Goal: Task Accomplishment & Management: Use online tool/utility

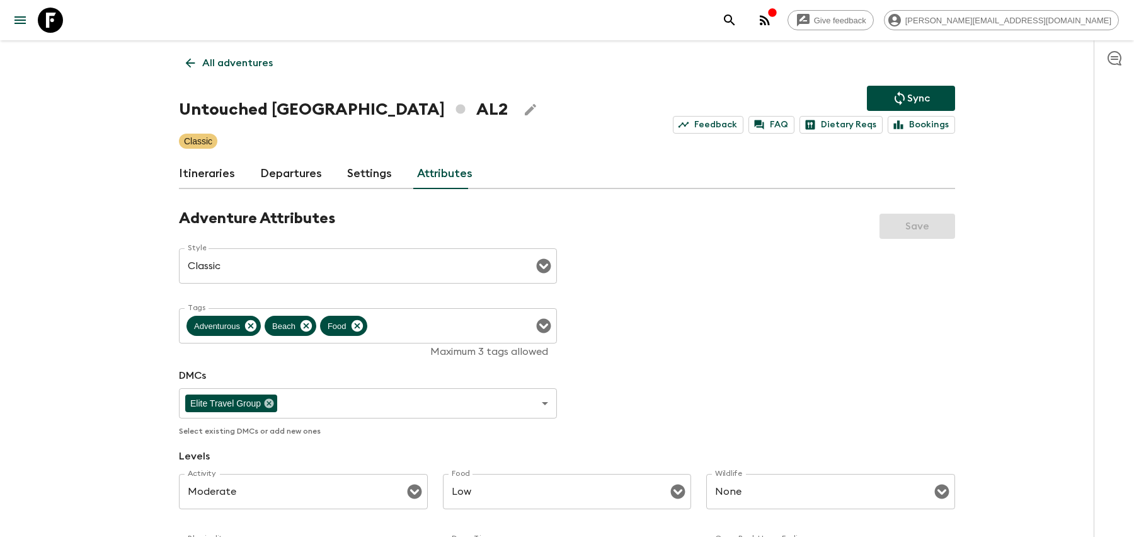
click at [737, 21] on icon "search adventures" at bounding box center [729, 20] width 15 height 15
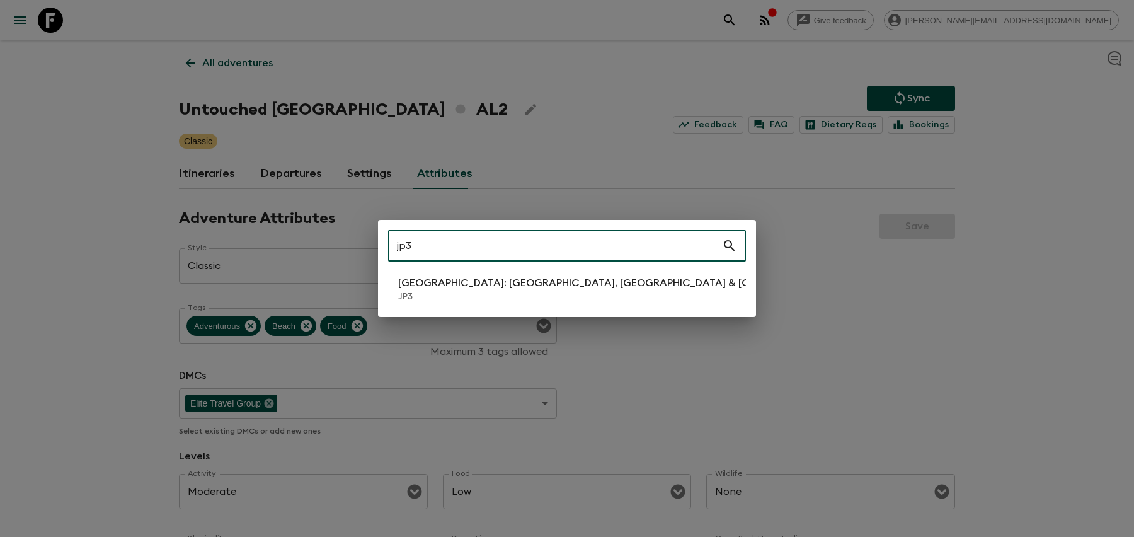
type input "jp3"
click at [623, 286] on li "[GEOGRAPHIC_DATA]: [GEOGRAPHIC_DATA], Kanazawa & Tokyo JP3" at bounding box center [567, 288] width 358 height 35
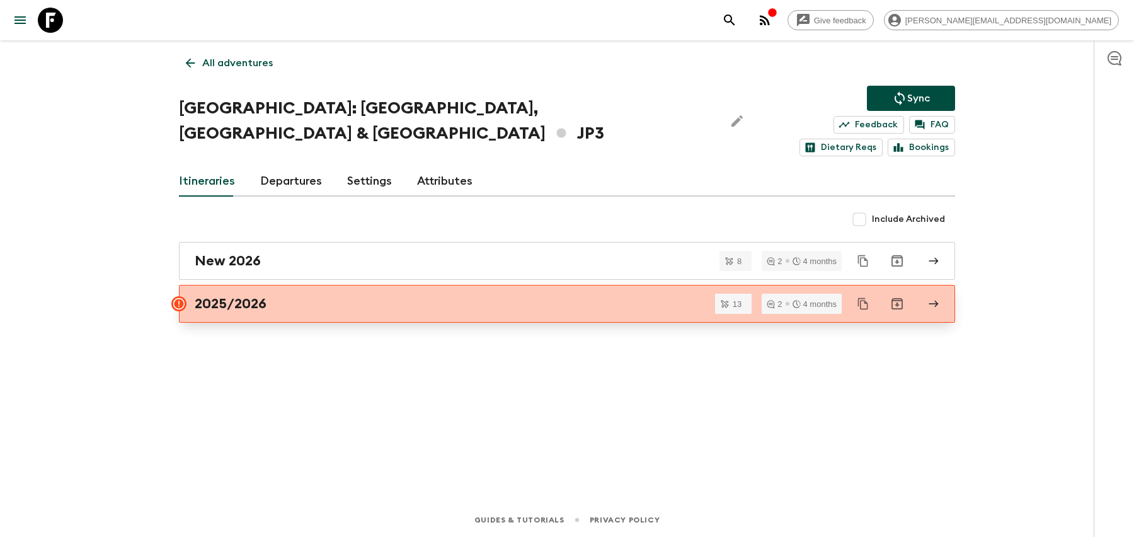
click at [454, 285] on link "2025/2026" at bounding box center [567, 304] width 776 height 38
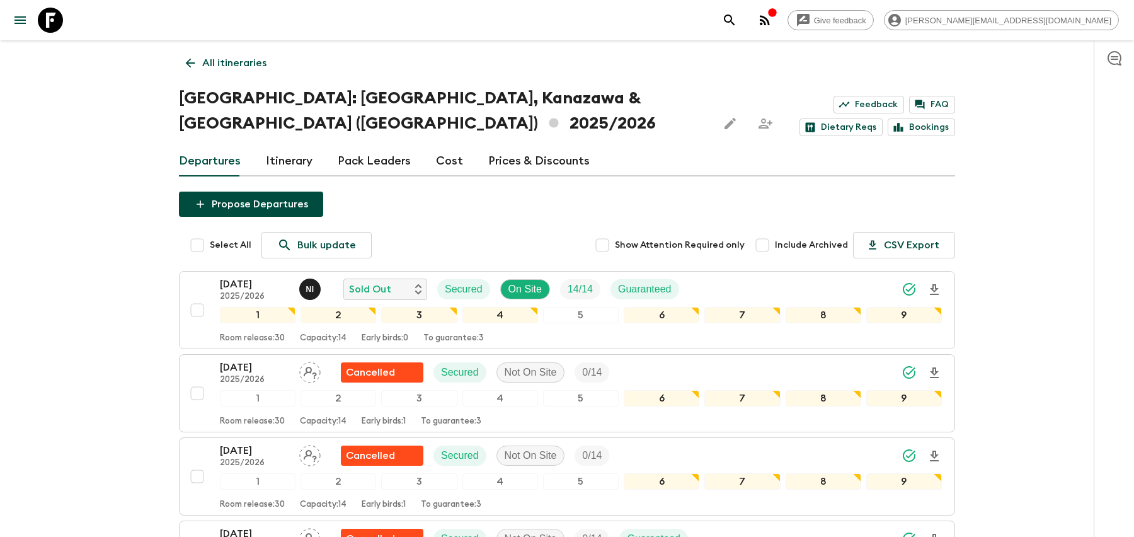
scroll to position [22, 0]
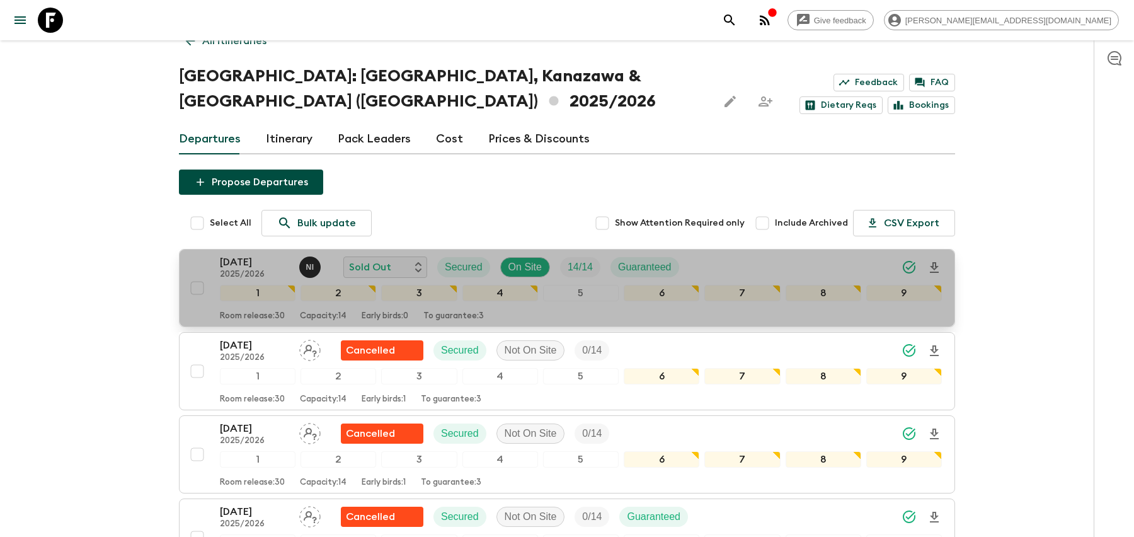
click at [765, 254] on div "[DATE] 2025/2026 N I Sold Out Secured On Site 14 / 14 Guaranteed" at bounding box center [581, 266] width 722 height 25
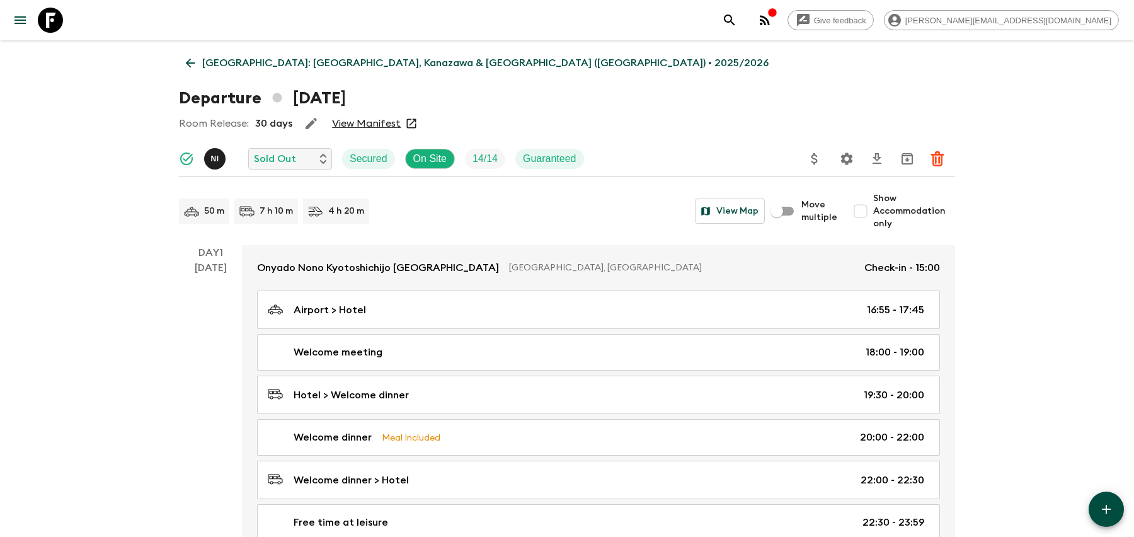
drag, startPoint x: 203, startPoint y: 62, endPoint x: 390, endPoint y: 62, distance: 186.5
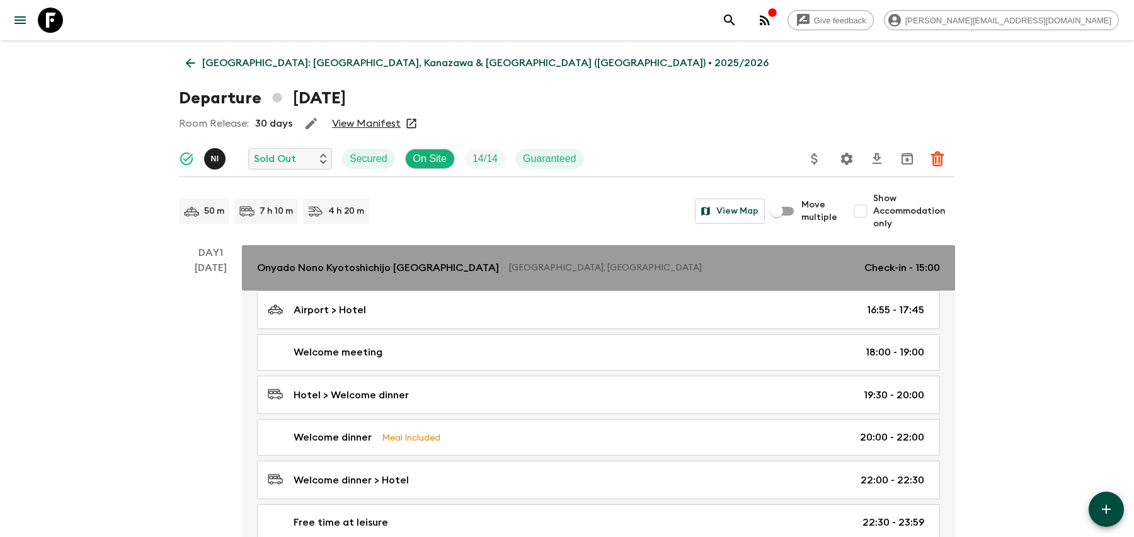
click at [524, 273] on p "[GEOGRAPHIC_DATA], [GEOGRAPHIC_DATA]" at bounding box center [681, 267] width 345 height 13
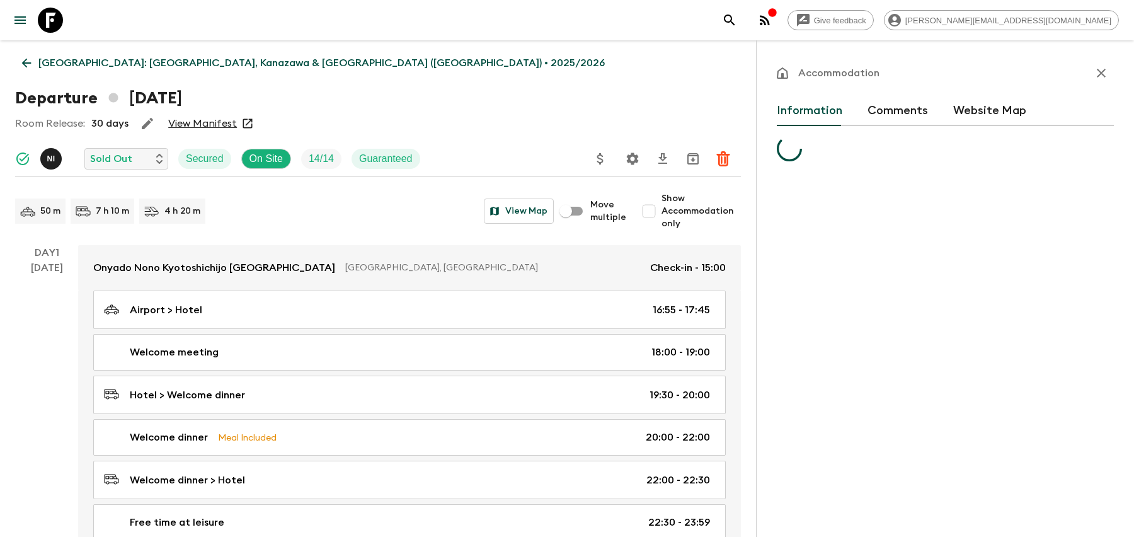
scroll to position [57, 0]
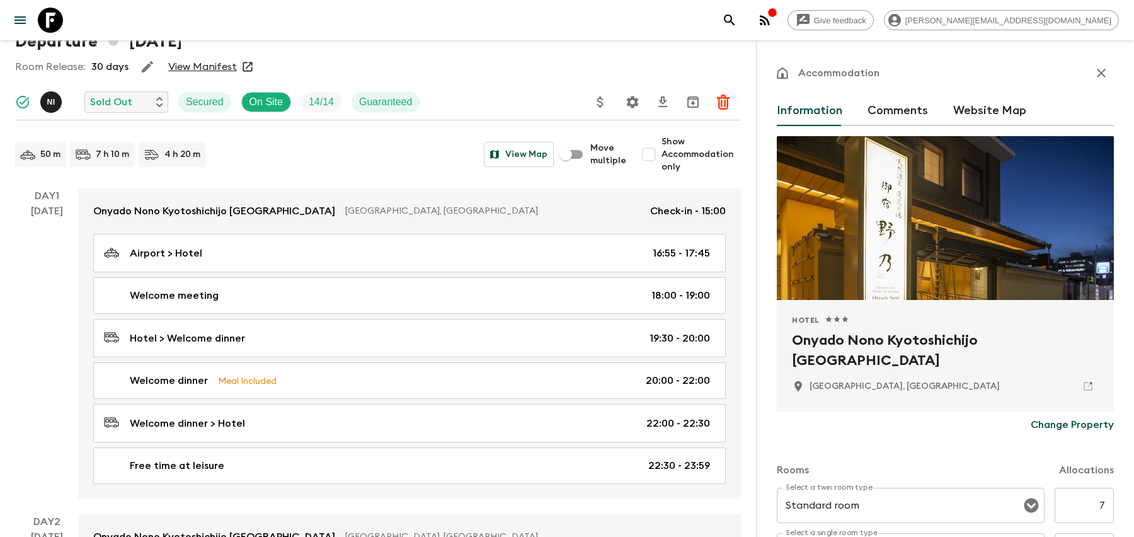
drag, startPoint x: 850, startPoint y: 362, endPoint x: 777, endPoint y: 341, distance: 75.4
click at [777, 341] on div "Hotel 1 Star 2 Stars 3 Stars 4 Stars 5 Stars Onyado Nono Kyotoshichijo [GEOGRAP…" at bounding box center [945, 356] width 337 height 112
copy h2 "Onyado Nono Kyotoshichijo [GEOGRAPHIC_DATA]"
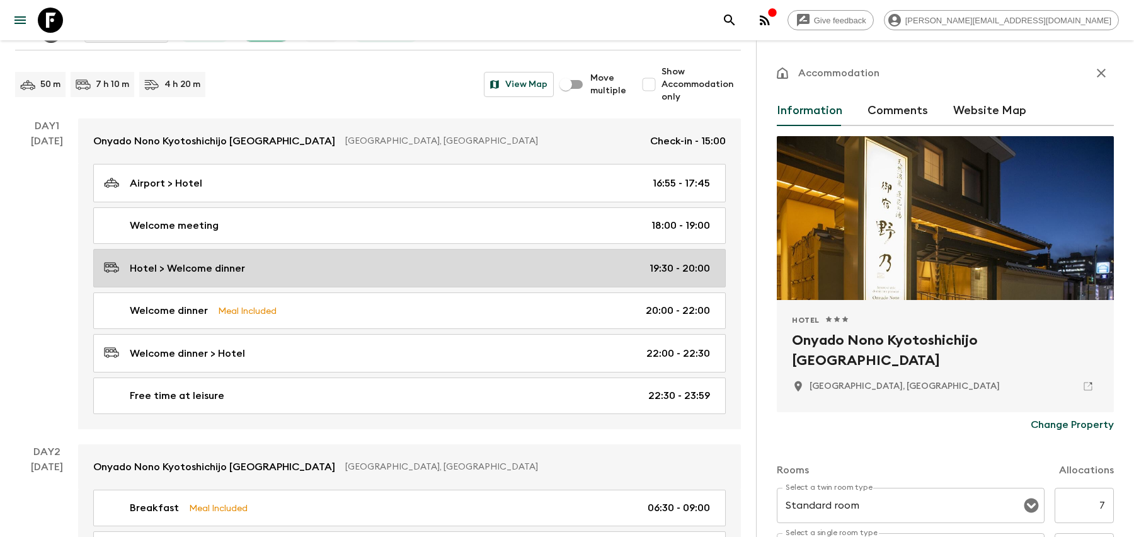
scroll to position [124, 0]
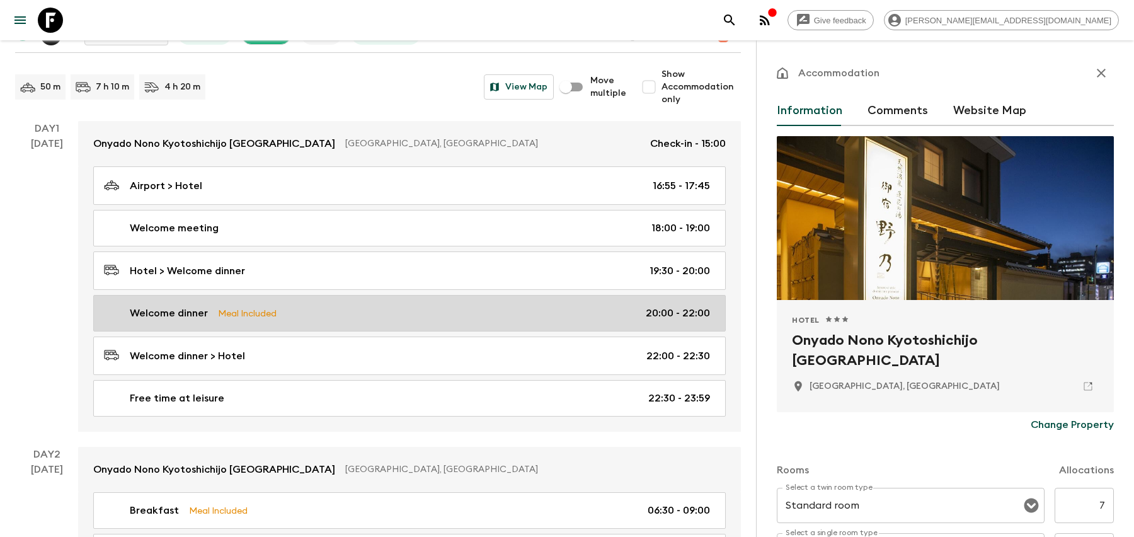
click at [420, 323] on link "Welcome dinner Meal Included 20:00 - 22:00" at bounding box center [409, 313] width 632 height 37
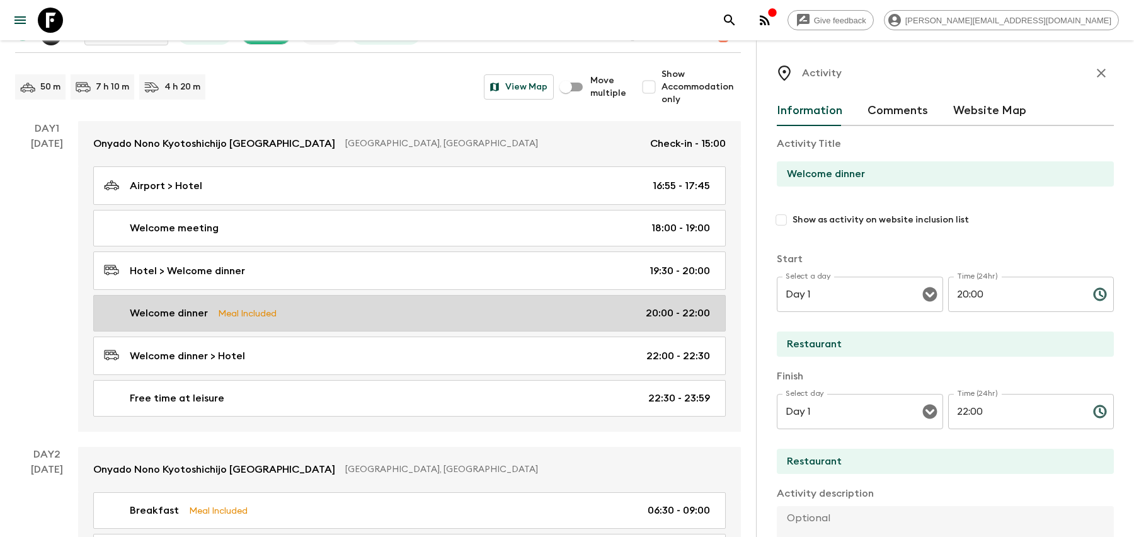
click at [321, 301] on link "Welcome dinner Meal Included 20:00 - 22:00" at bounding box center [409, 313] width 632 height 37
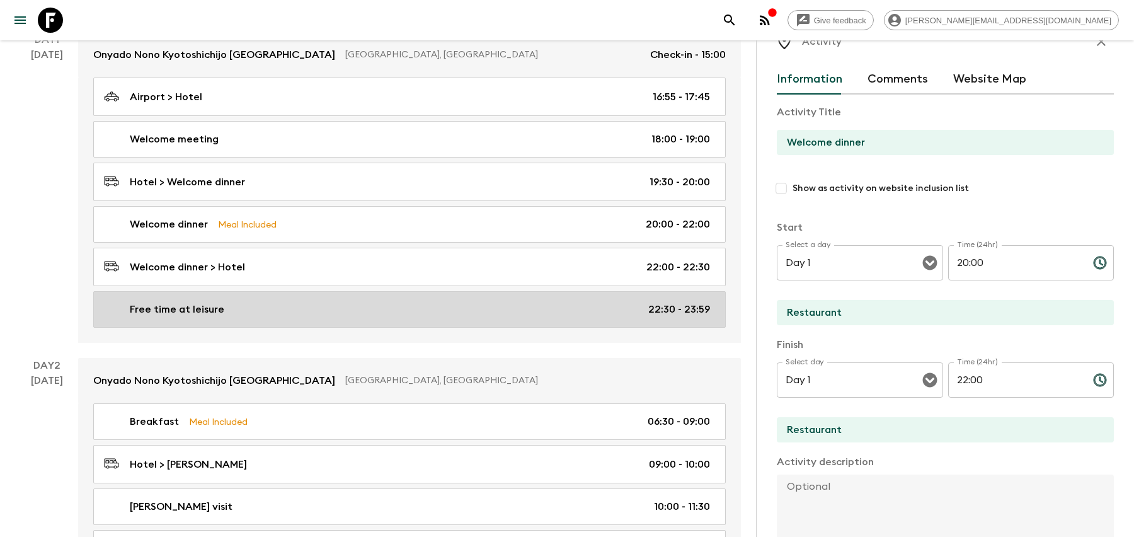
scroll to position [224, 0]
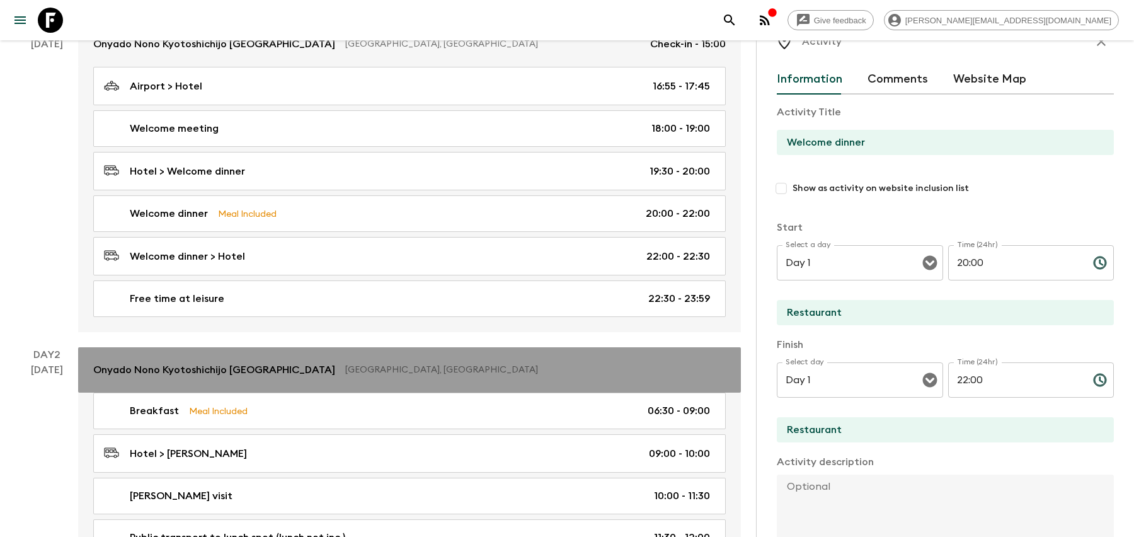
click at [489, 370] on p "[GEOGRAPHIC_DATA], [GEOGRAPHIC_DATA]" at bounding box center [530, 369] width 370 height 13
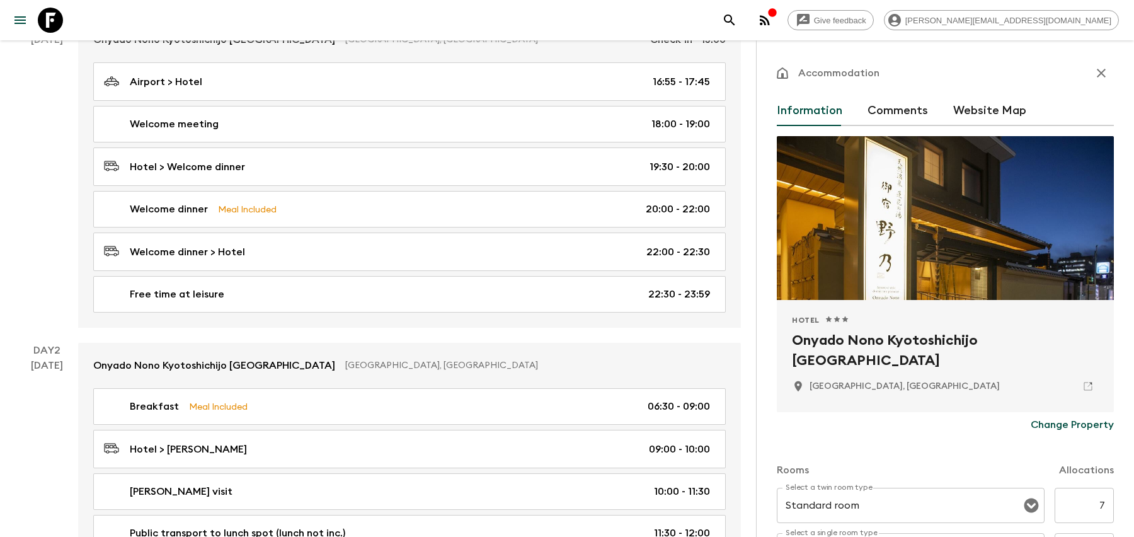
scroll to position [262, 0]
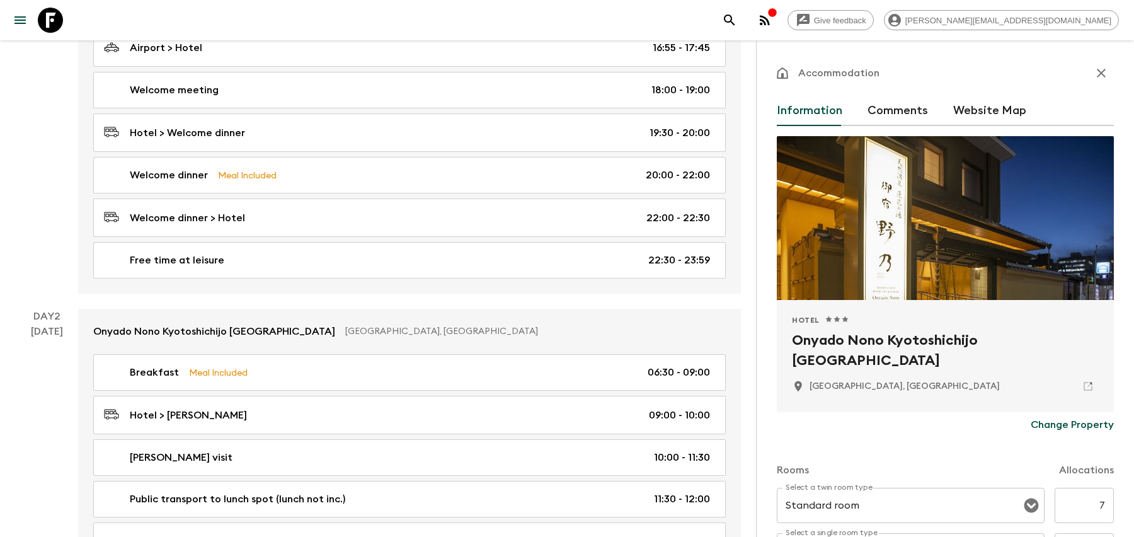
drag, startPoint x: 854, startPoint y: 361, endPoint x: 784, endPoint y: 346, distance: 71.5
click at [784, 346] on div "Hotel 1 Star 2 Stars 3 Stars 4 Stars 5 Stars Onyado Nono Kyotoshichijo [GEOGRAP…" at bounding box center [945, 356] width 337 height 112
copy h2 "Onyado Nono Kyotoshichijo [GEOGRAPHIC_DATA]"
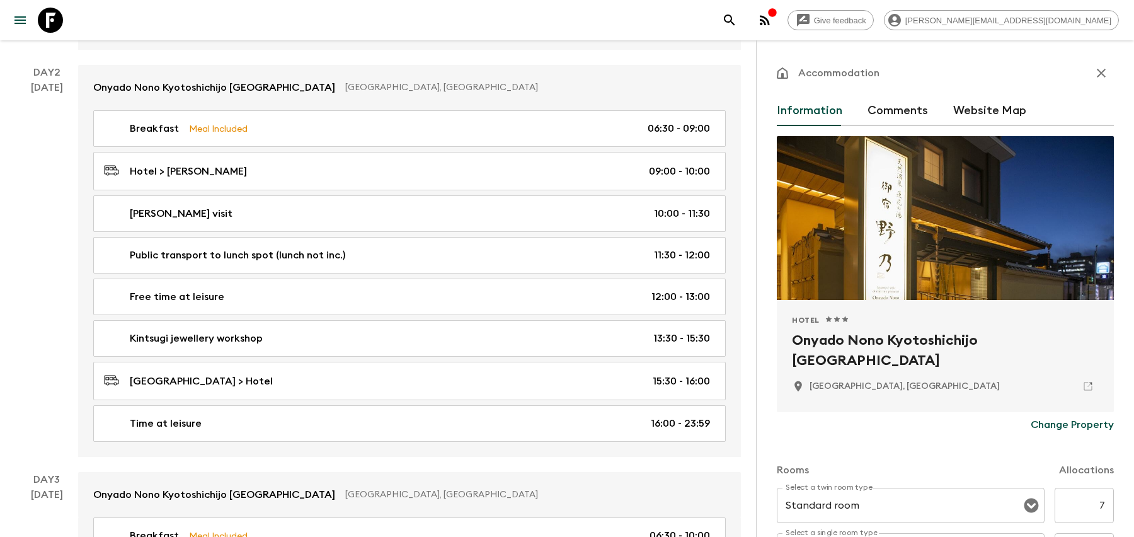
scroll to position [508, 0]
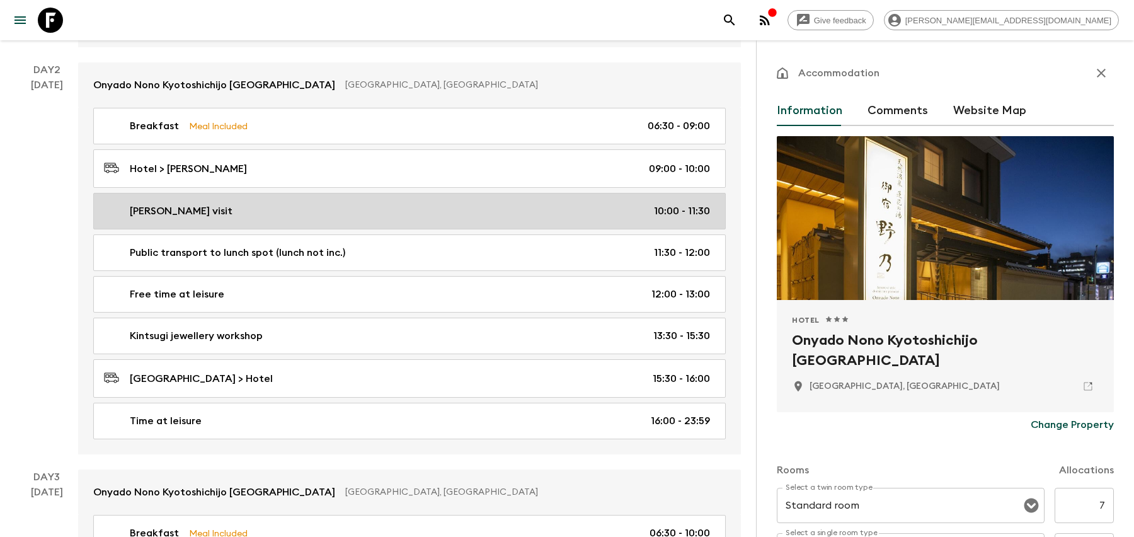
click at [467, 215] on link "[PERSON_NAME] visit 10:00 - 11:30" at bounding box center [409, 211] width 632 height 37
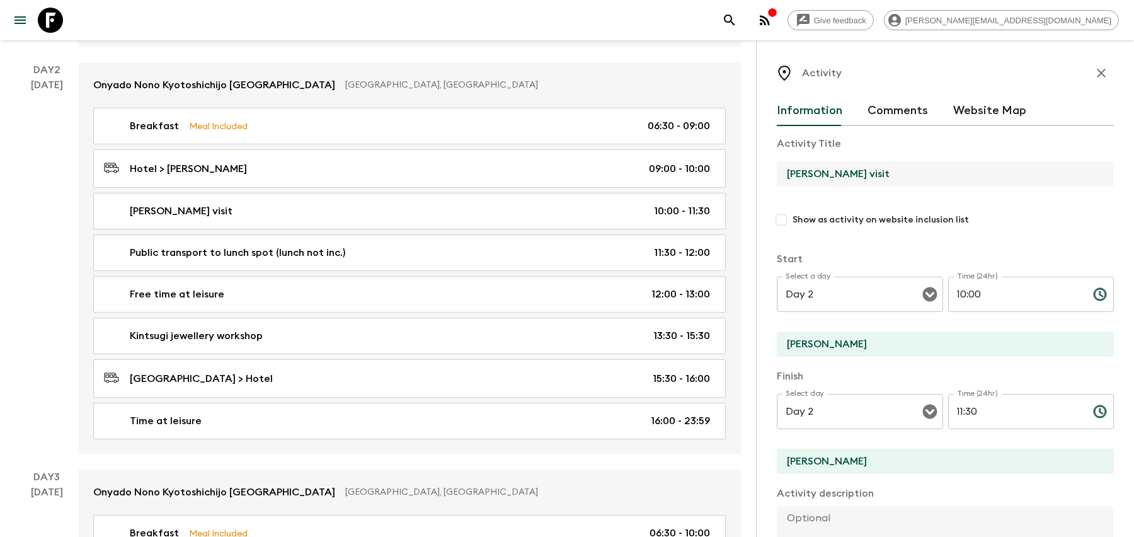
drag, startPoint x: 912, startPoint y: 175, endPoint x: 753, endPoint y: 172, distance: 158.8
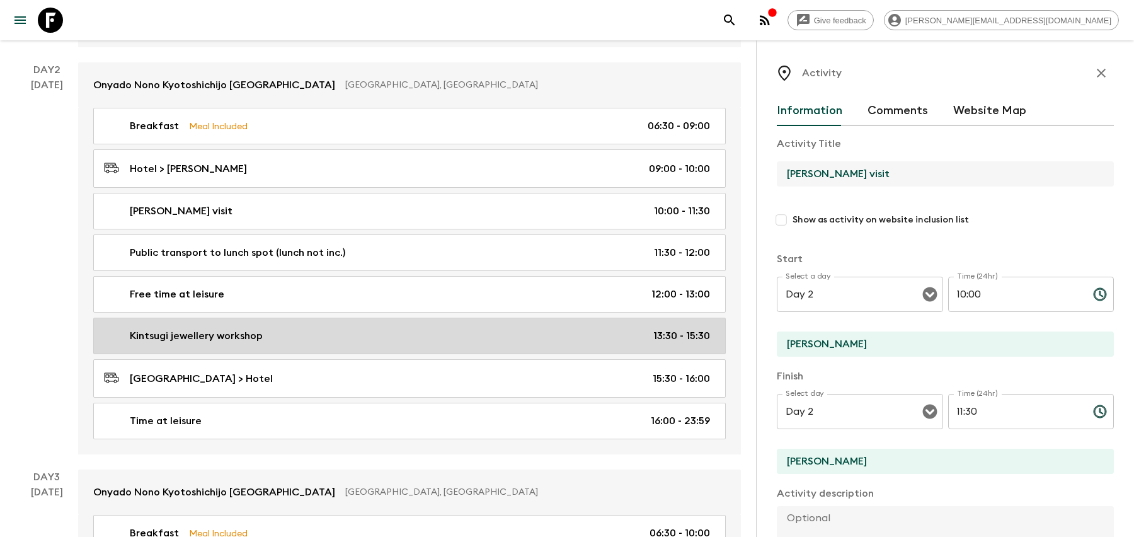
click at [368, 328] on div "Kintsugi jewellery workshop 13:30 - 15:30" at bounding box center [407, 335] width 606 height 15
type input "Kintsugi jewellery workshop"
type input "[GEOGRAPHIC_DATA]"
type textarea "Discover the timeless beauty of [DEMOGRAPHIC_DATA] craftsmanship with a hands-o…"
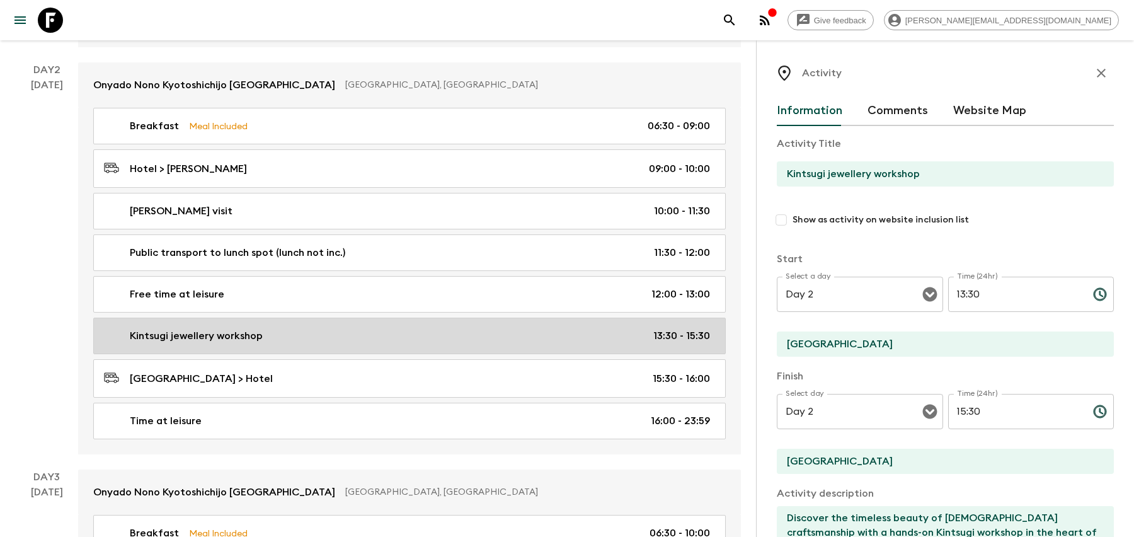
type input "13:30"
type input "15:30"
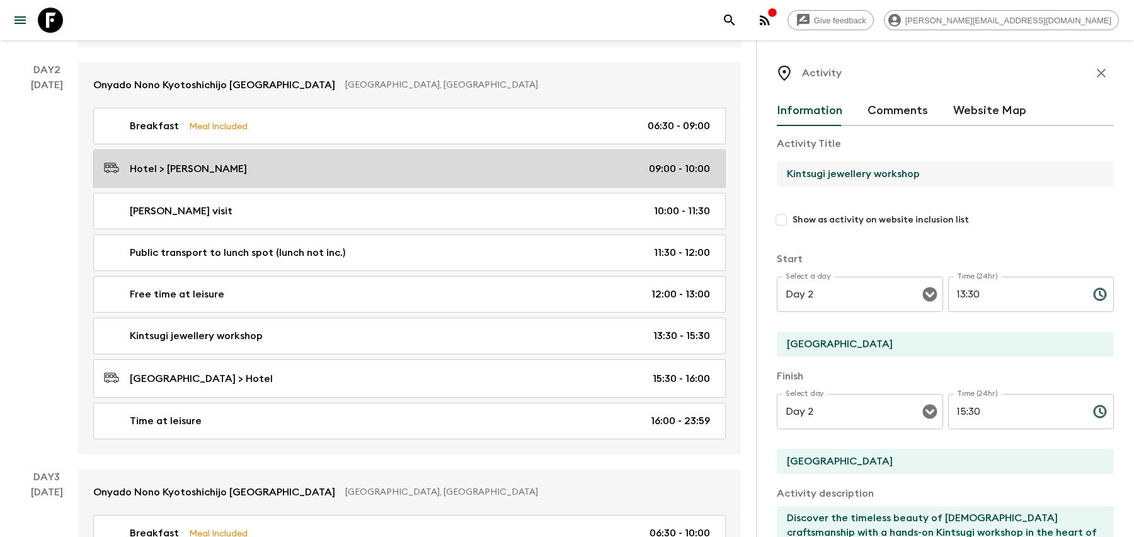
drag, startPoint x: 928, startPoint y: 178, endPoint x: 678, endPoint y: 180, distance: 250.7
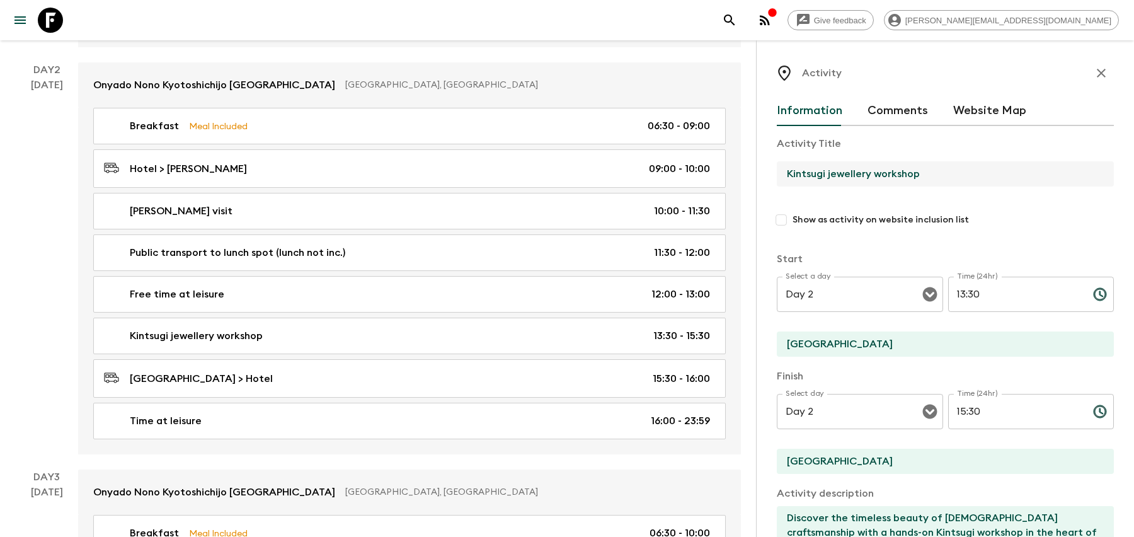
drag, startPoint x: 945, startPoint y: 180, endPoint x: 754, endPoint y: 173, distance: 191.0
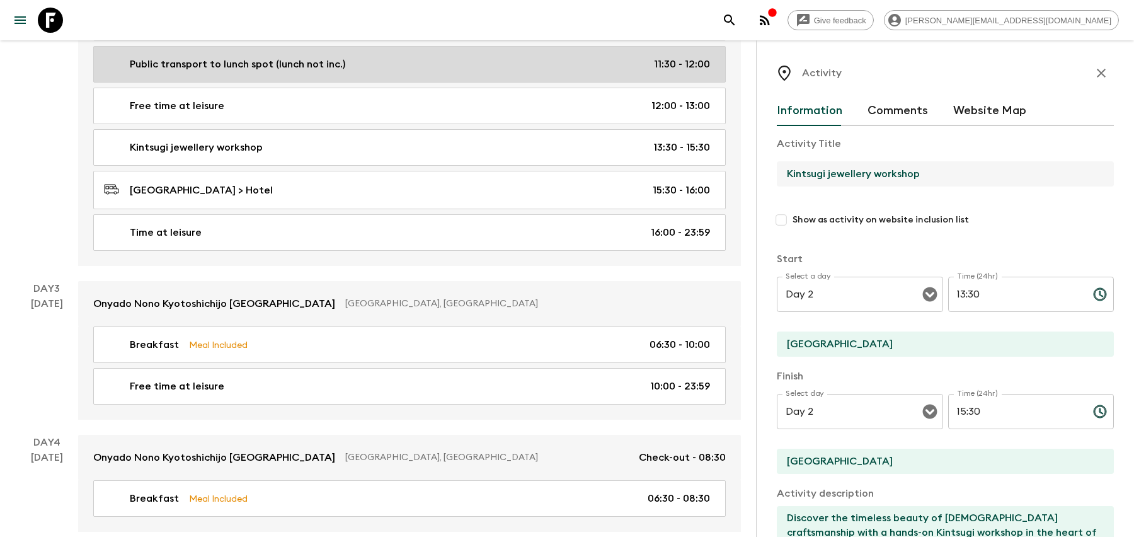
scroll to position [750, 0]
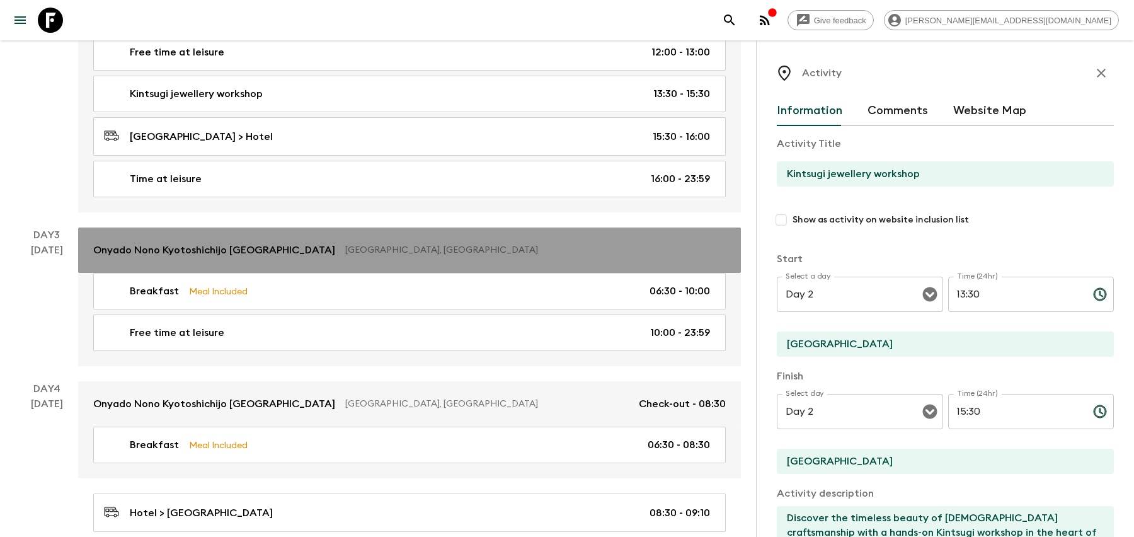
click at [460, 244] on p "[GEOGRAPHIC_DATA], [GEOGRAPHIC_DATA]" at bounding box center [530, 250] width 370 height 13
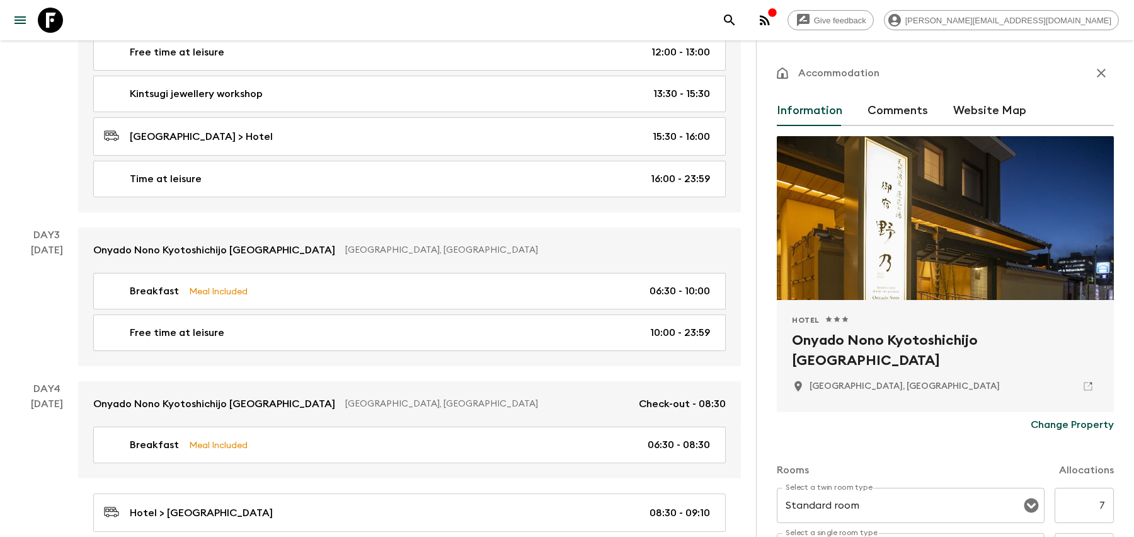
drag, startPoint x: 849, startPoint y: 359, endPoint x: 777, endPoint y: 346, distance: 72.9
click at [777, 346] on div "Hotel 1 Star 2 Stars 3 Stars 4 Stars 5 Stars Onyado Nono Kyotoshichijo [GEOGRAP…" at bounding box center [945, 356] width 337 height 112
copy h2 "Onyado Nono Kyotoshichijo [GEOGRAPHIC_DATA]"
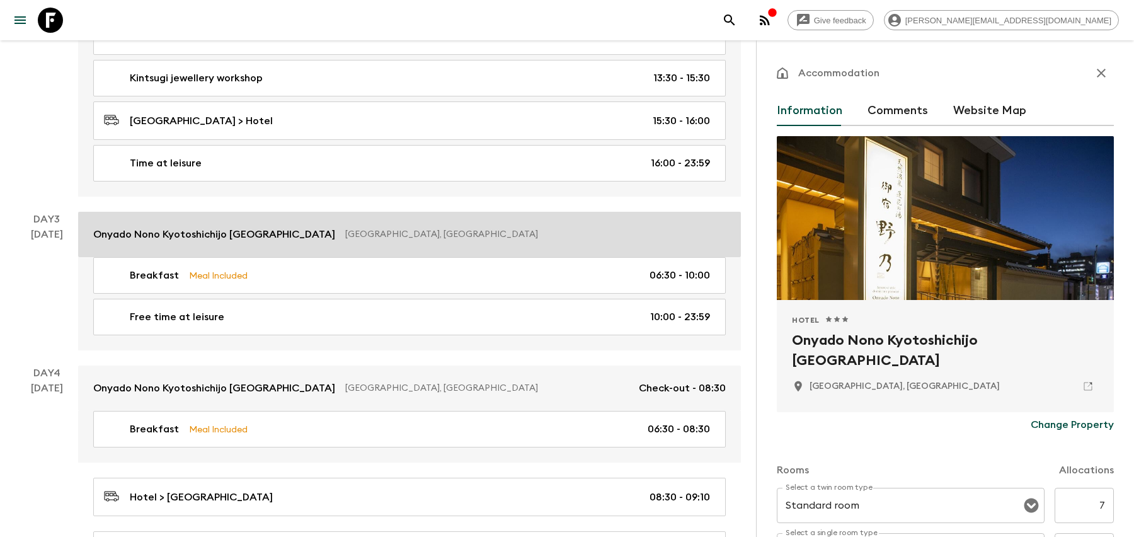
scroll to position [764, 0]
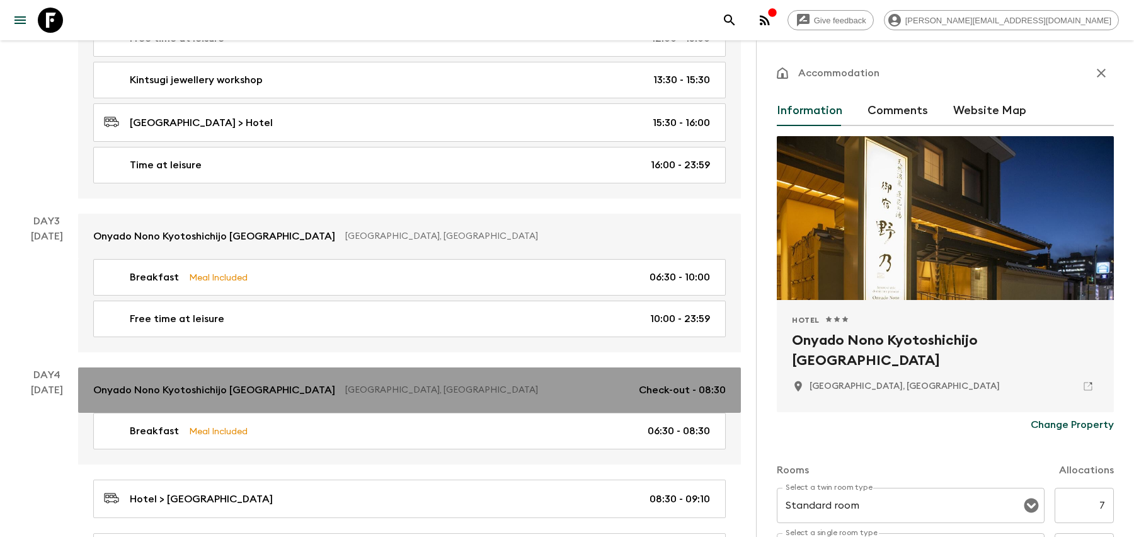
click at [375, 384] on p "[GEOGRAPHIC_DATA], [GEOGRAPHIC_DATA]" at bounding box center [486, 390] width 283 height 13
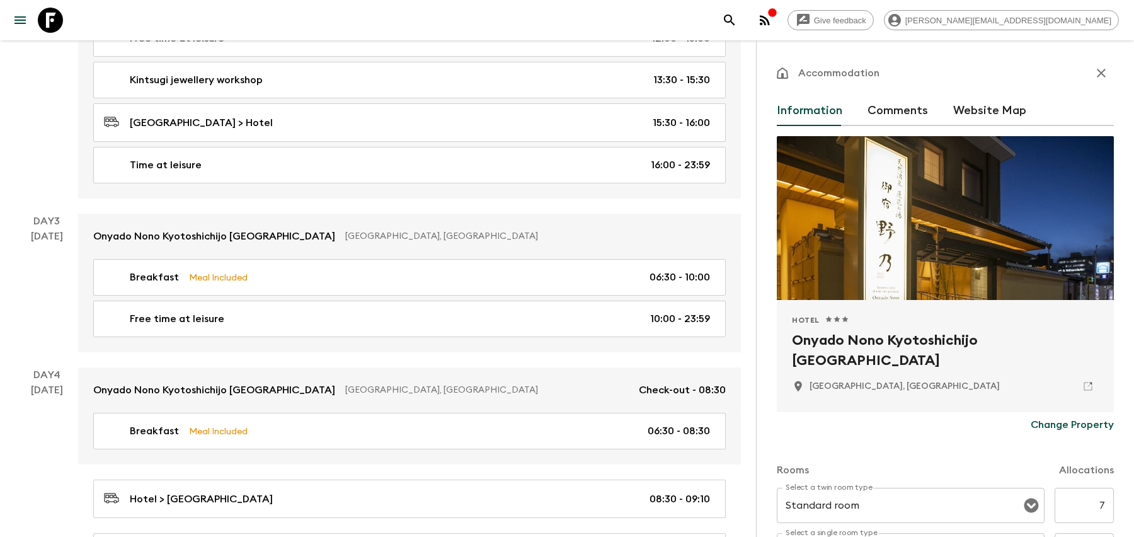
copy h2 "Onyado Nono Kyotoshichijo [GEOGRAPHIC_DATA]"
click at [864, 358] on h2 "Onyado Nono Kyotoshichijo [GEOGRAPHIC_DATA]" at bounding box center [945, 350] width 307 height 40
drag, startPoint x: 858, startPoint y: 358, endPoint x: 786, endPoint y: 343, distance: 73.4
click at [786, 343] on div "Hotel 1 Star 2 Stars 3 Stars 4 Stars 5 Stars Onyado Nono Kyotoshichijo [GEOGRAP…" at bounding box center [945, 356] width 337 height 112
copy h2 "Onyado Nono Kyotoshichijo [GEOGRAPHIC_DATA]"
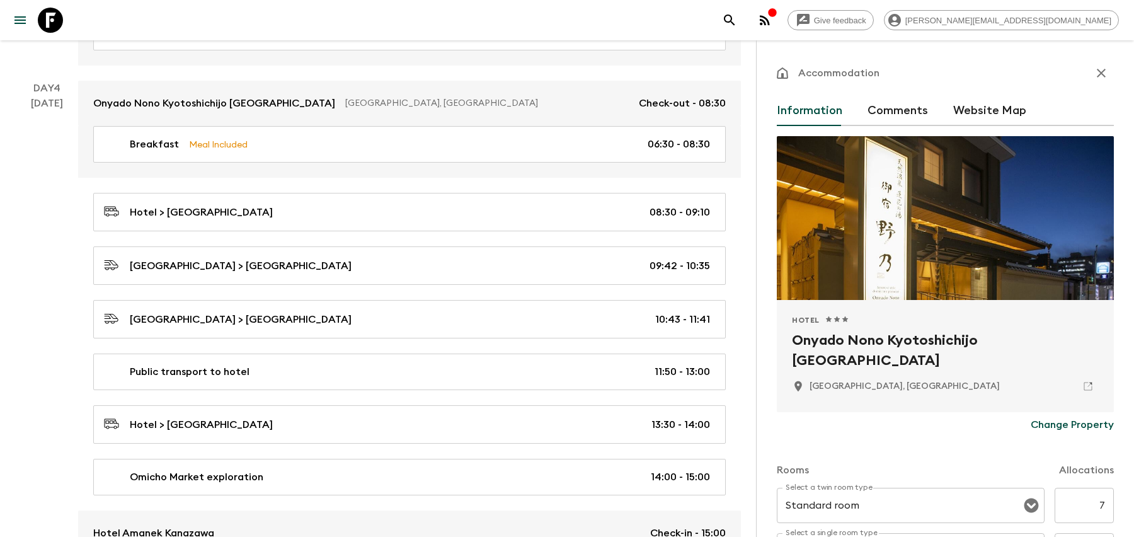
scroll to position [1056, 0]
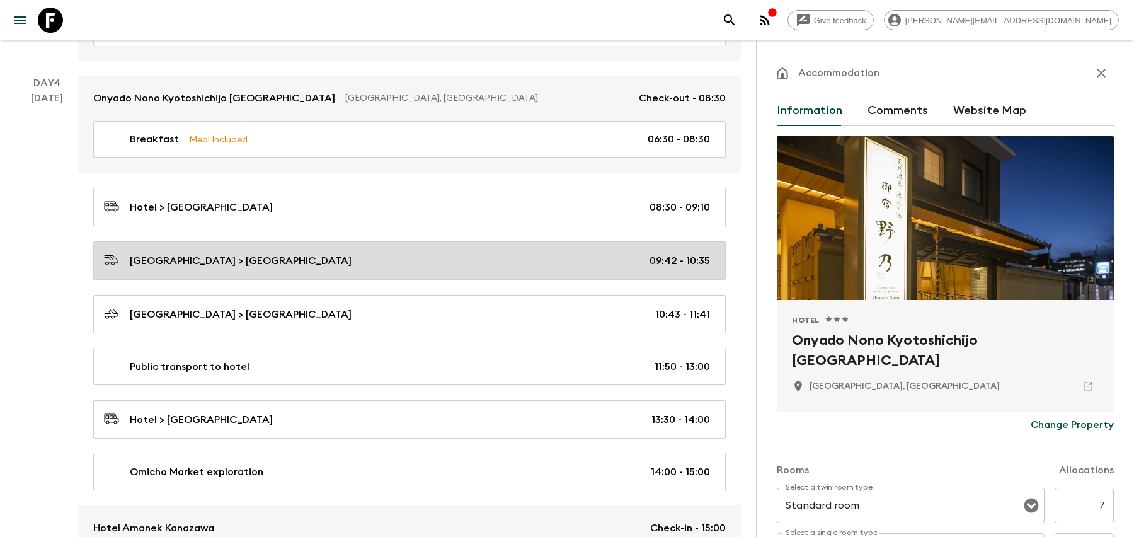
click at [394, 263] on link "[GEOGRAPHIC_DATA] > [GEOGRAPHIC_DATA] 09:42 - 10:35" at bounding box center [409, 260] width 632 height 38
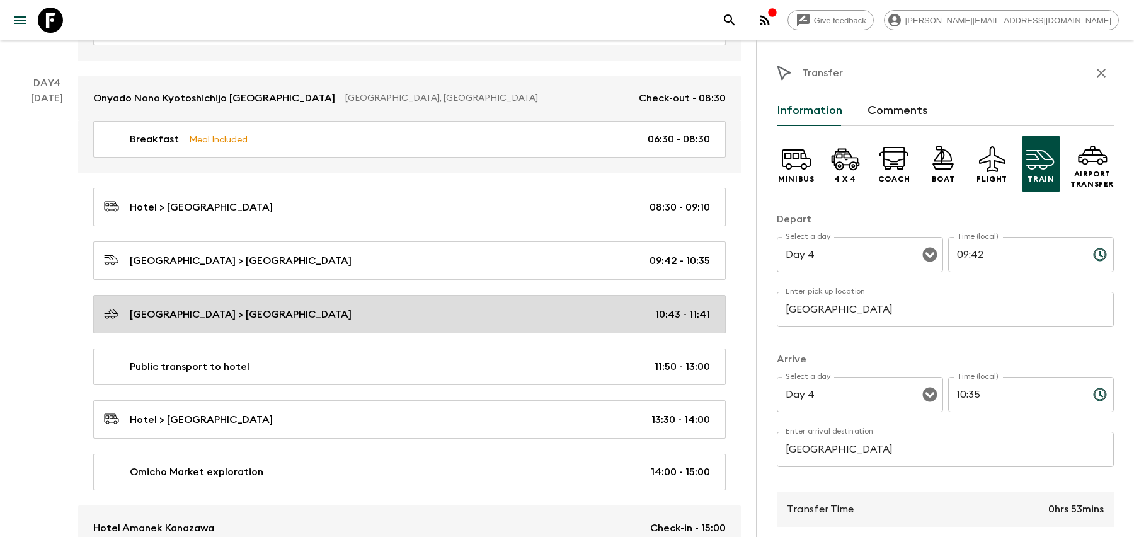
click at [375, 306] on div "[GEOGRAPHIC_DATA] > [GEOGRAPHIC_DATA] 10:43 - 11:41" at bounding box center [407, 314] width 606 height 17
type input "[GEOGRAPHIC_DATA]"
type input "10:43"
type input "11:41"
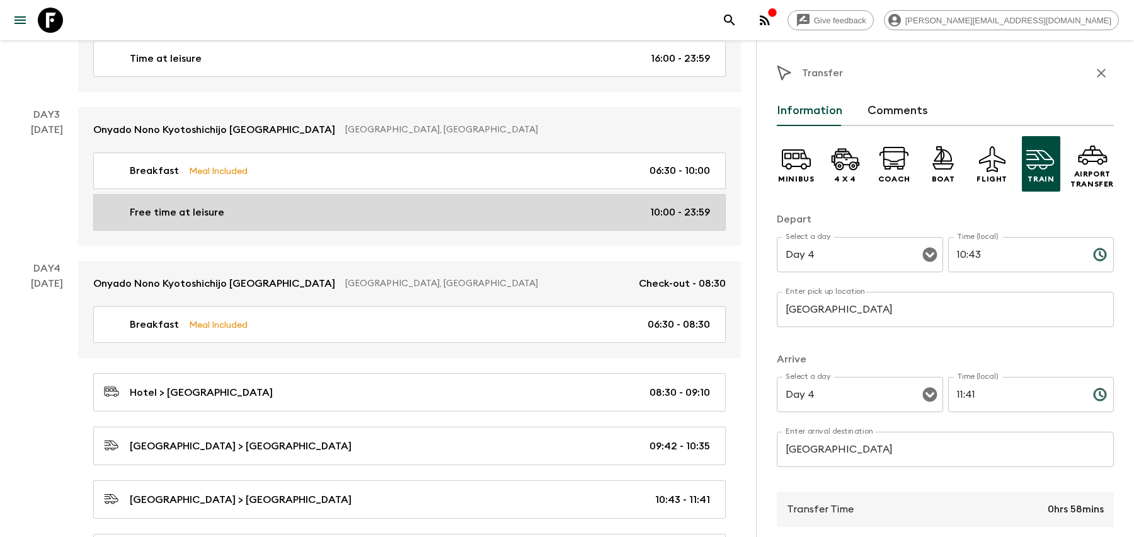
scroll to position [1058, 0]
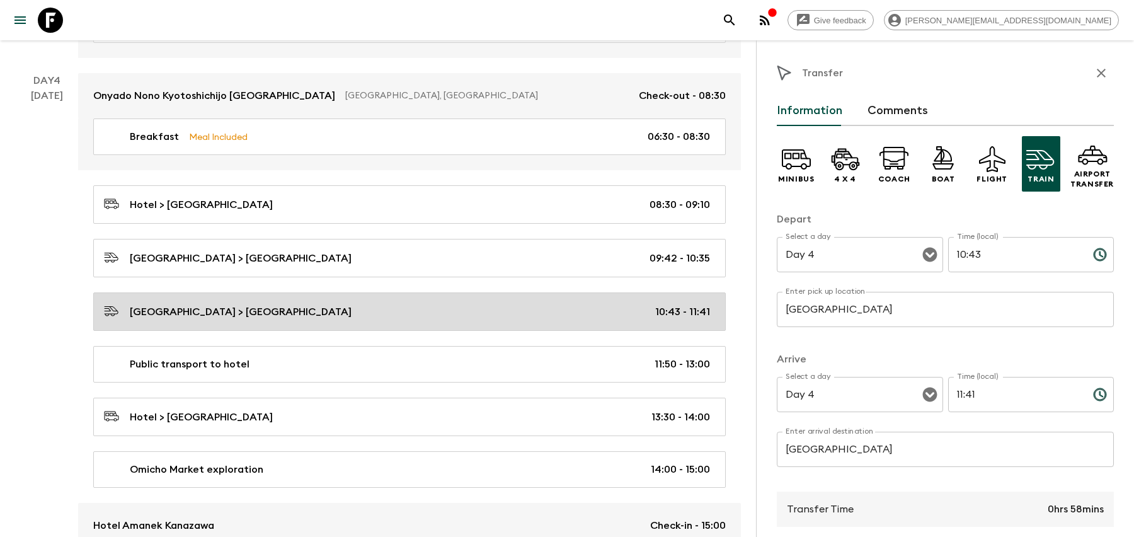
click at [563, 304] on div "[GEOGRAPHIC_DATA] > [GEOGRAPHIC_DATA] 10:43 - 11:41" at bounding box center [407, 311] width 606 height 17
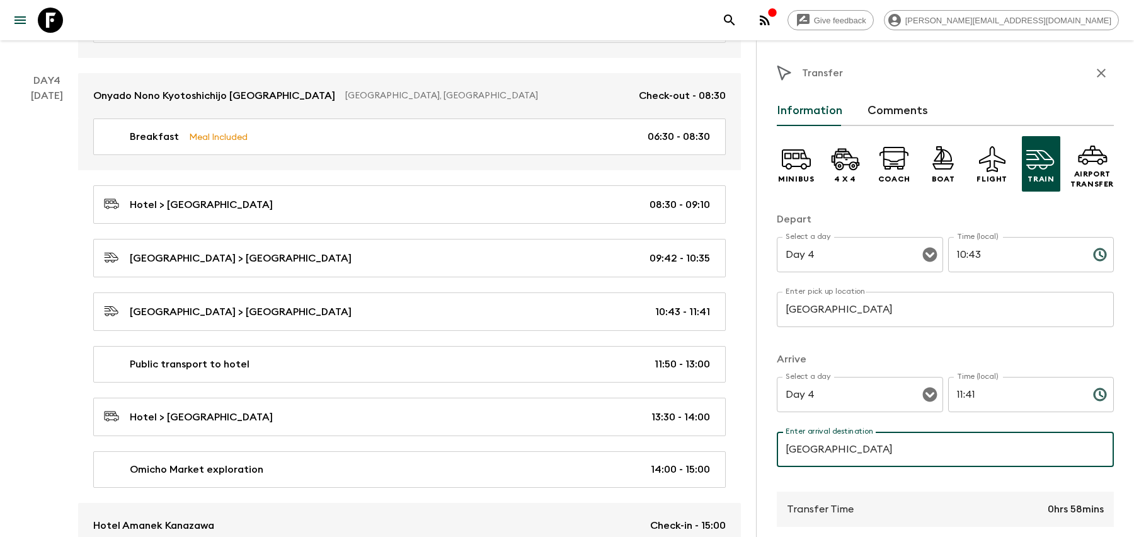
drag, startPoint x: 881, startPoint y: 445, endPoint x: 872, endPoint y: 457, distance: 14.0
click at [872, 457] on input "[GEOGRAPHIC_DATA]" at bounding box center [945, 448] width 337 height 35
click at [884, 453] on input "[GEOGRAPHIC_DATA]" at bounding box center [945, 448] width 337 height 35
drag, startPoint x: 893, startPoint y: 450, endPoint x: 760, endPoint y: 449, distance: 132.9
click at [760, 449] on div "Transfer Information Comments Minibus 4 x 4 Coach Boat Flight Train Airport Tra…" at bounding box center [945, 308] width 378 height 537
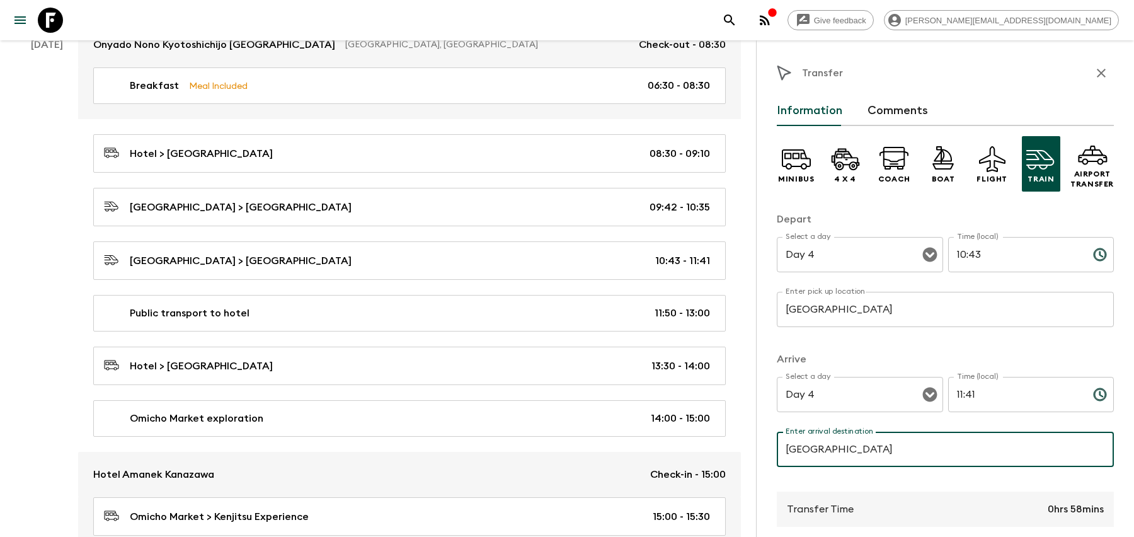
scroll to position [1109, 0]
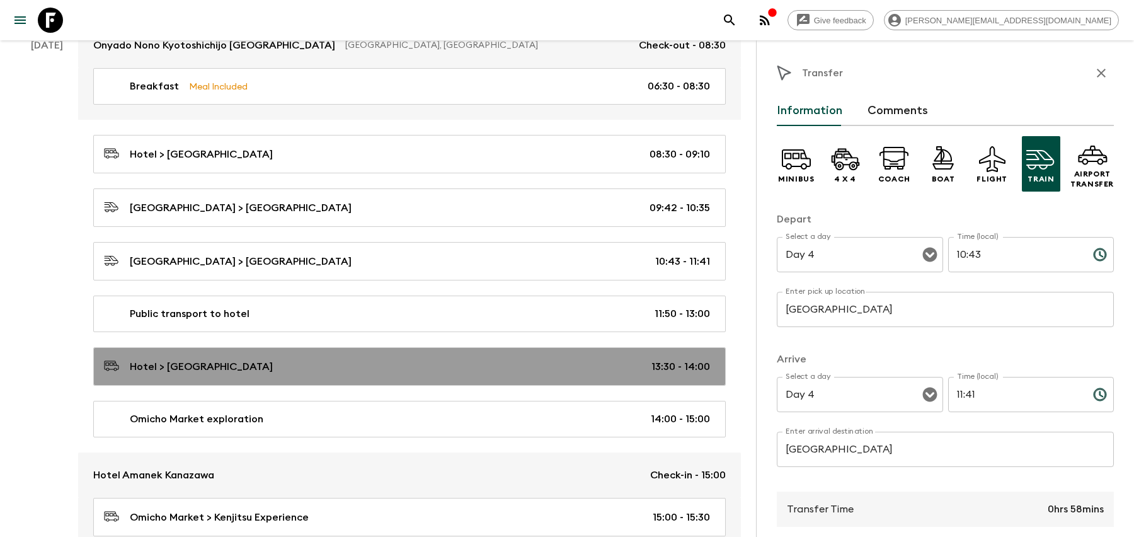
click at [345, 358] on div "Hotel > [GEOGRAPHIC_DATA] 13:30 - 14:00" at bounding box center [407, 366] width 606 height 17
type input "Hotel"
type input "Omicho Market"
type input "13:30"
type input "14:00"
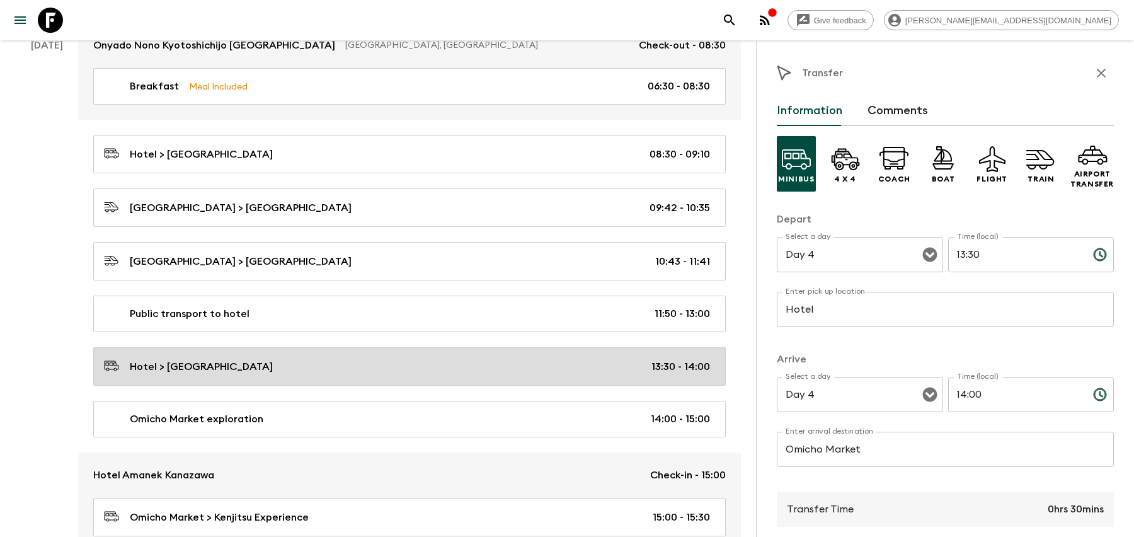
click at [440, 358] on div "Hotel > [GEOGRAPHIC_DATA] 13:30 - 14:00" at bounding box center [407, 366] width 606 height 17
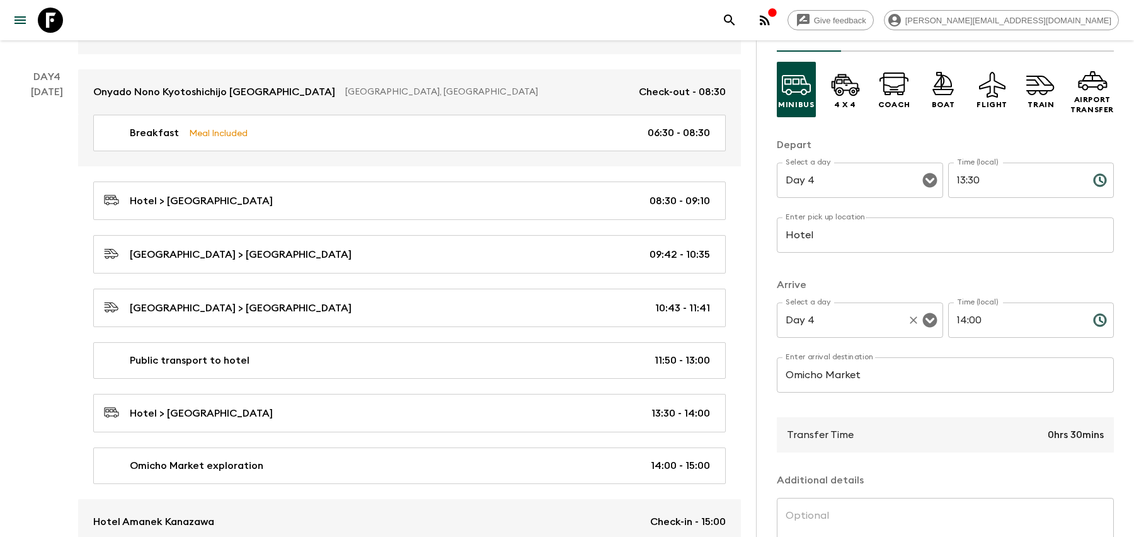
scroll to position [115, 0]
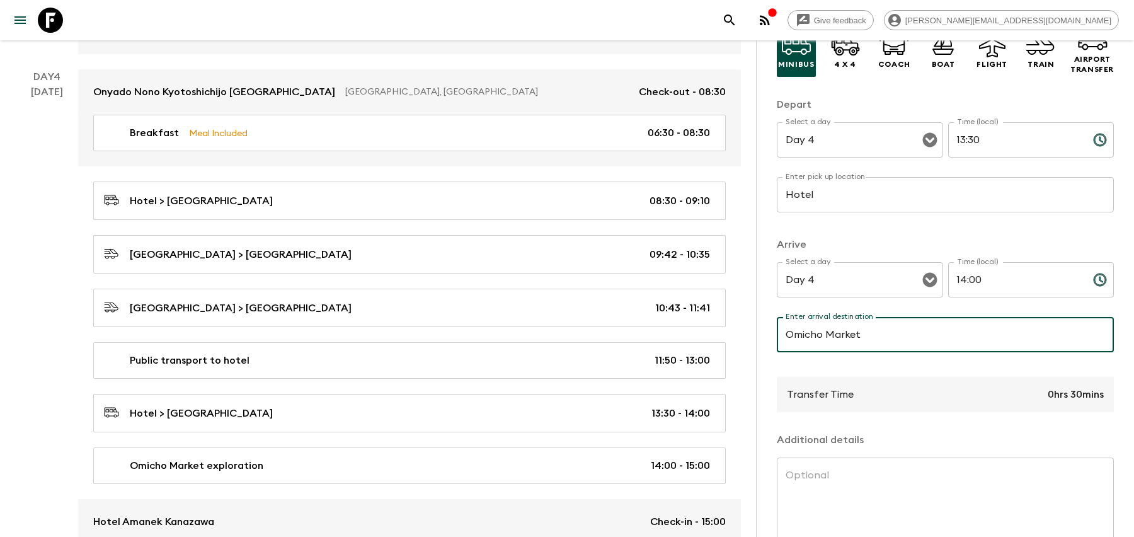
drag, startPoint x: 894, startPoint y: 338, endPoint x: 868, endPoint y: 338, distance: 25.8
click at [868, 338] on input "Omicho Market" at bounding box center [945, 334] width 337 height 35
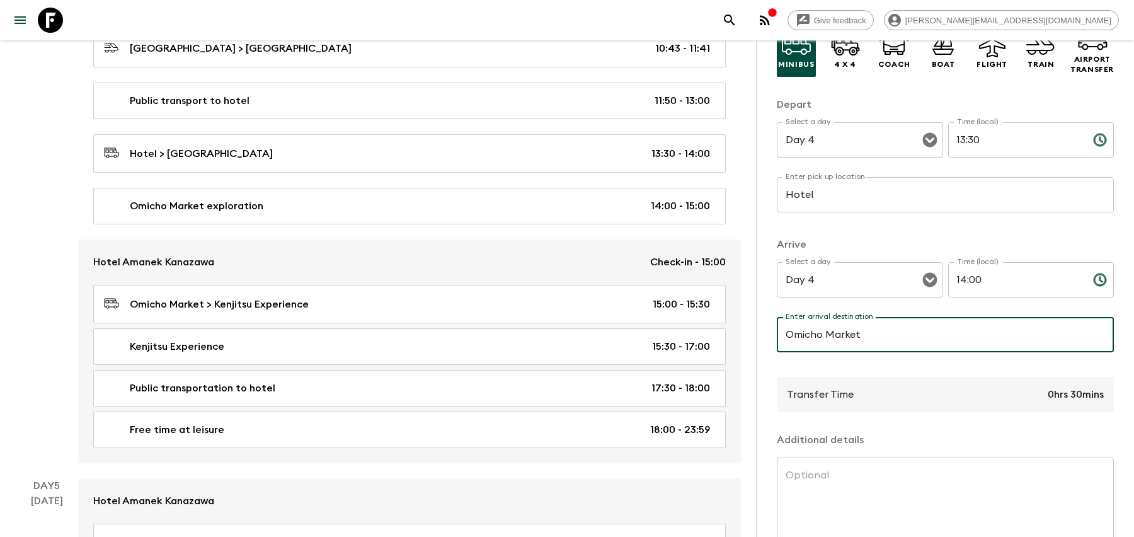
scroll to position [1325, 0]
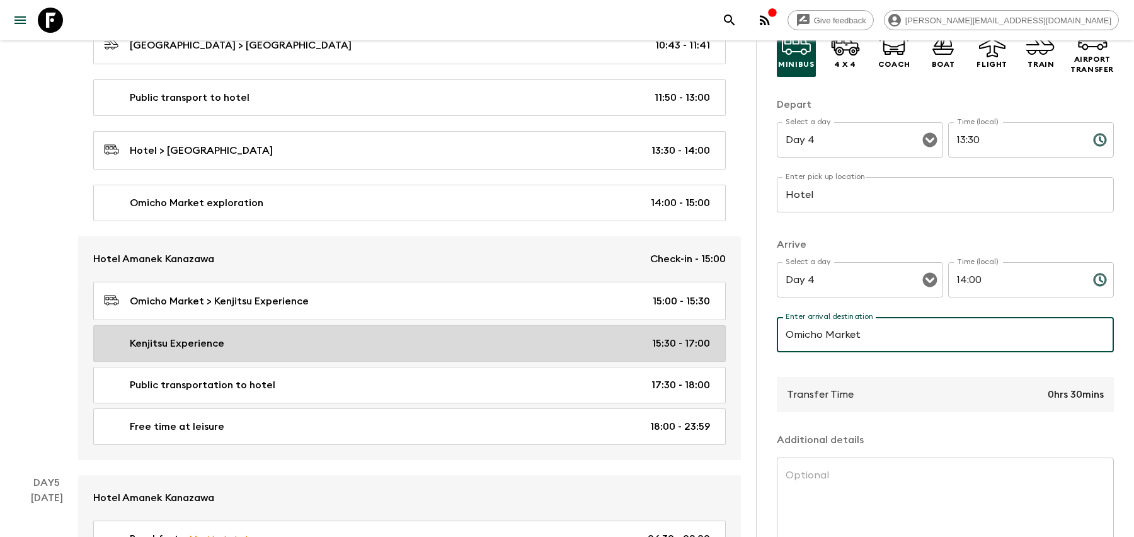
click at [418, 336] on div "Kenjitsu Experience 15:30 - 17:00" at bounding box center [407, 343] width 606 height 15
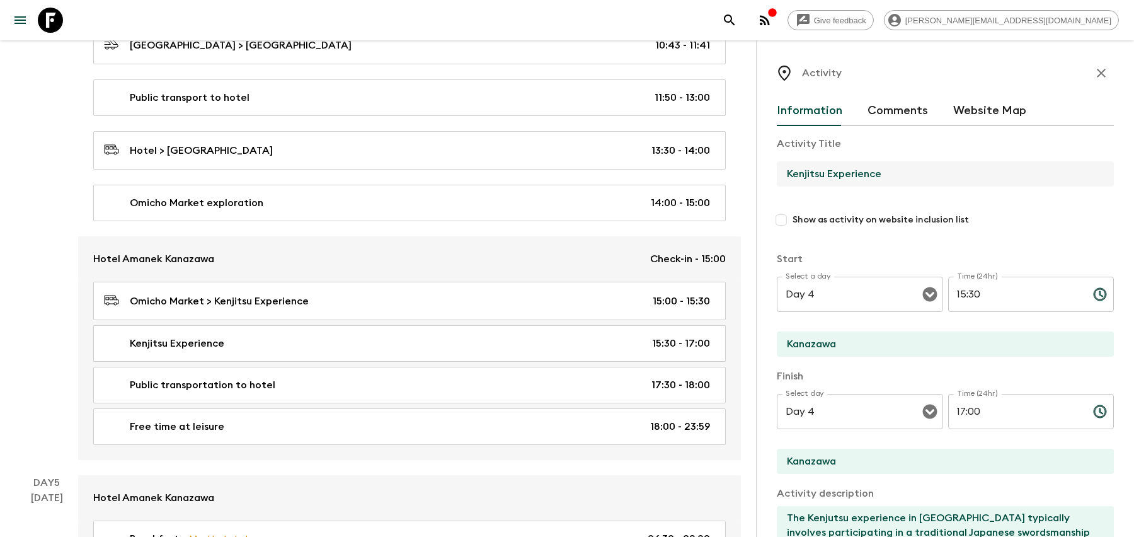
drag, startPoint x: 910, startPoint y: 174, endPoint x: 730, endPoint y: 174, distance: 179.5
click at [730, 174] on div "[GEOGRAPHIC_DATA]: [GEOGRAPHIC_DATA], Kanazawa & [GEOGRAPHIC_DATA] ([GEOGRAPHIC…" at bounding box center [378, 453] width 756 height 3475
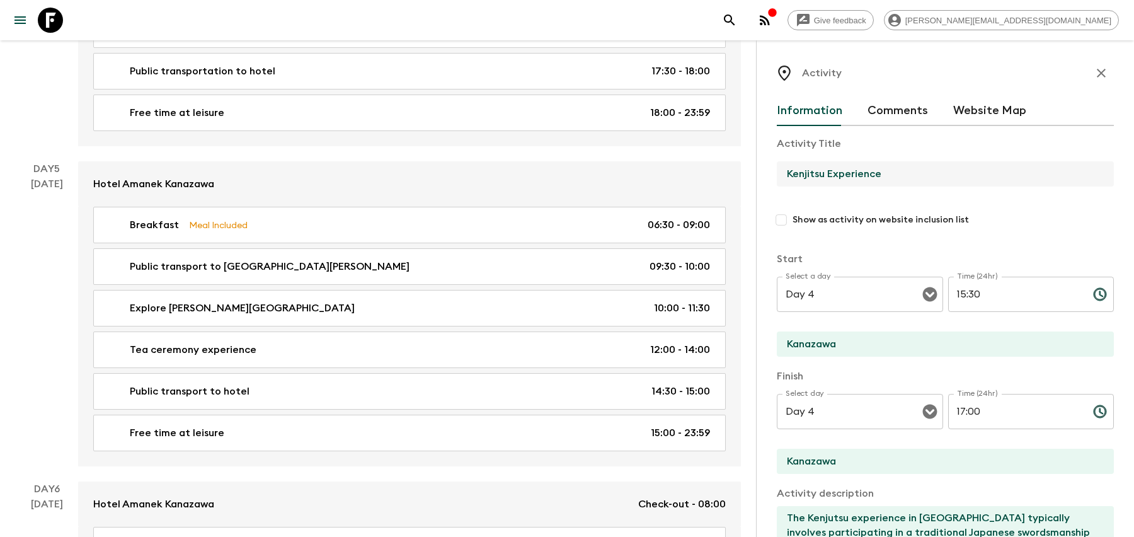
scroll to position [1640, 0]
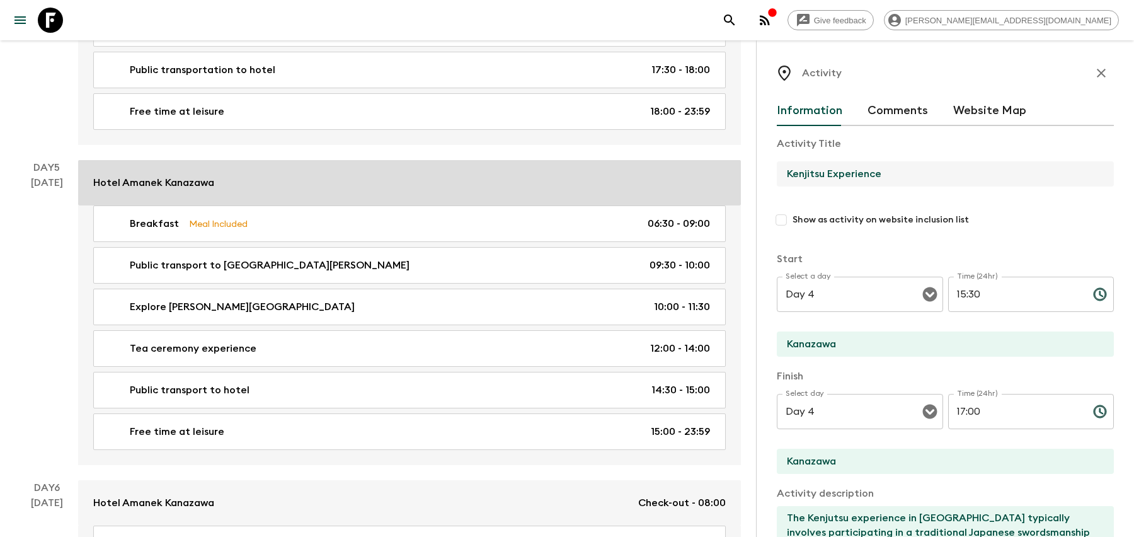
click at [464, 175] on div "Hotel Amanek Kanazawa" at bounding box center [409, 182] width 632 height 15
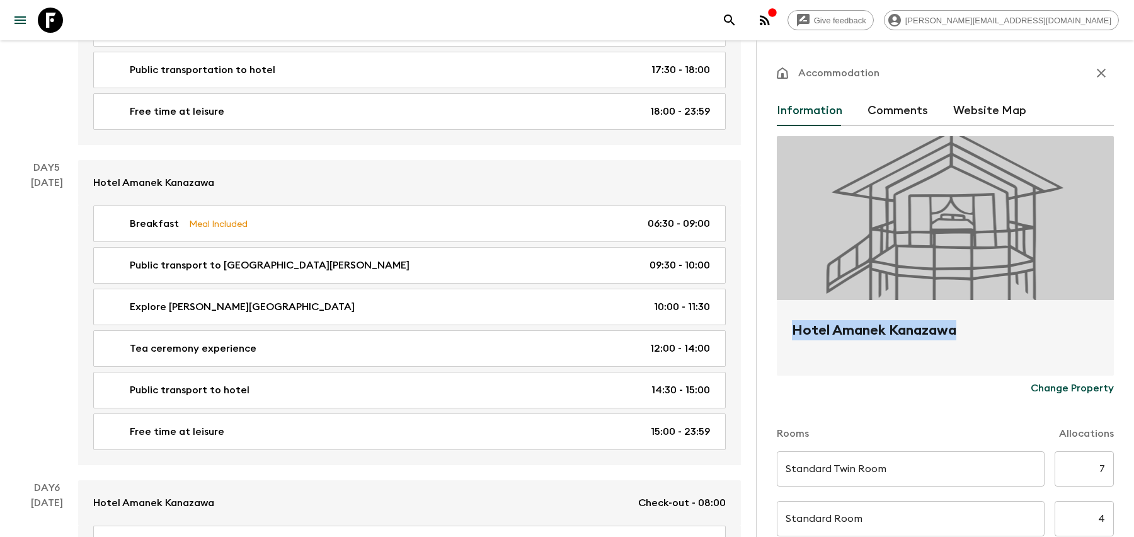
drag, startPoint x: 966, startPoint y: 328, endPoint x: 789, endPoint y: 326, distance: 177.6
click at [789, 326] on div "Hotel Amanek Kanazawa" at bounding box center [945, 338] width 337 height 76
copy h2 "Hotel Amanek Kanazawa"
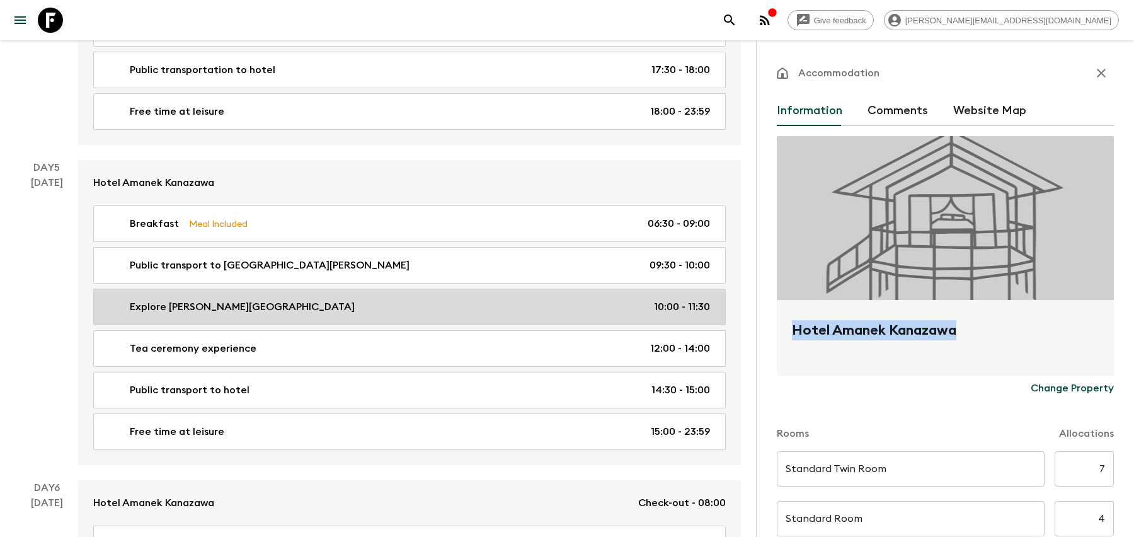
click at [534, 299] on div "Explore [PERSON_NAME][GEOGRAPHIC_DATA] 10:00 - 11:30" at bounding box center [407, 306] width 606 height 15
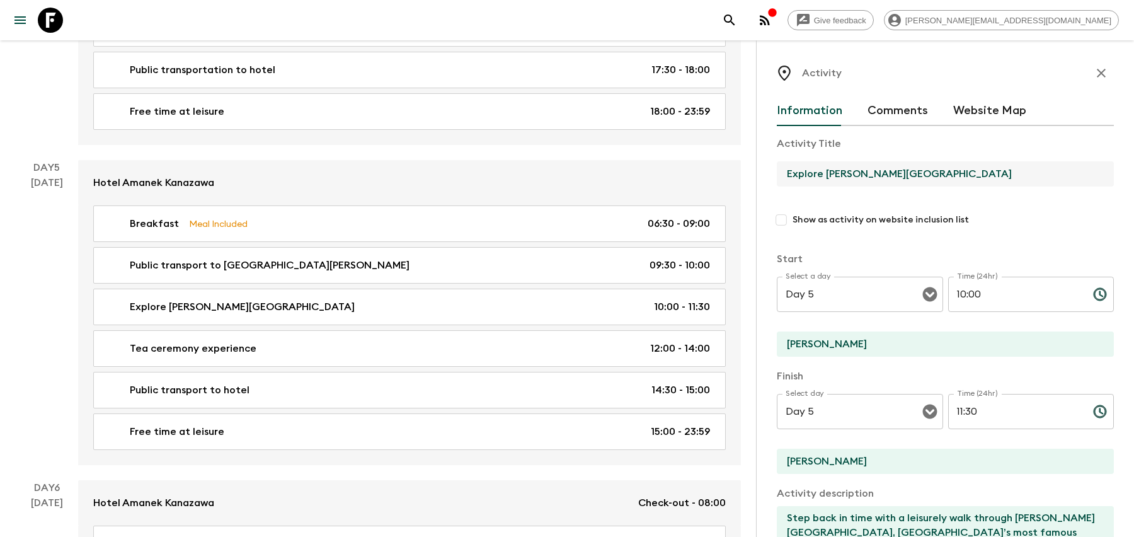
drag, startPoint x: 947, startPoint y: 174, endPoint x: 763, endPoint y: 173, distance: 183.9
click at [763, 173] on div "Activity Information Comments Website Map Activity Title Explore [PERSON_NAME][…" at bounding box center [945, 308] width 378 height 537
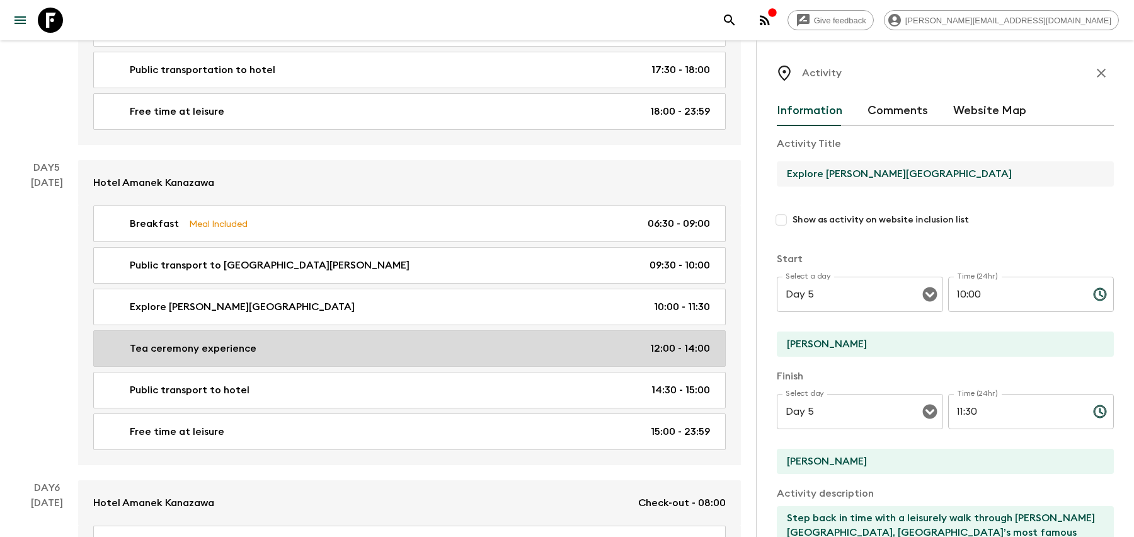
click at [409, 341] on div "Tea ceremony experience 12:00 - 14:00" at bounding box center [407, 348] width 606 height 15
type input "Tea ceremony experience"
type textarea "Guests will get dressed up in a traditional kimono for this experience."
type input "12:00"
type input "14:00"
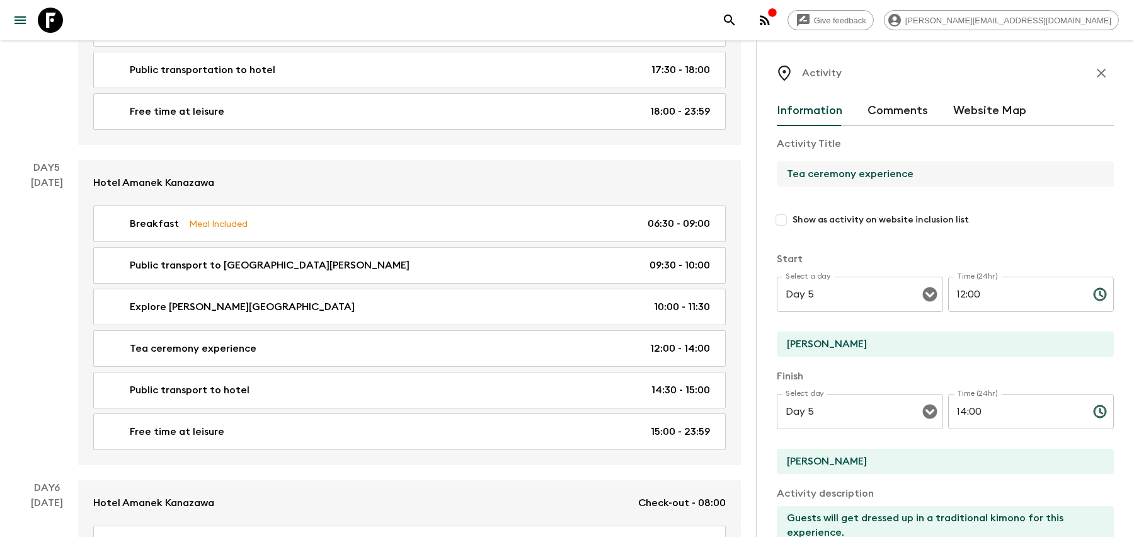
drag, startPoint x: 921, startPoint y: 170, endPoint x: 776, endPoint y: 169, distance: 144.9
click at [777, 169] on input "Tea ceremony experience" at bounding box center [940, 173] width 327 height 25
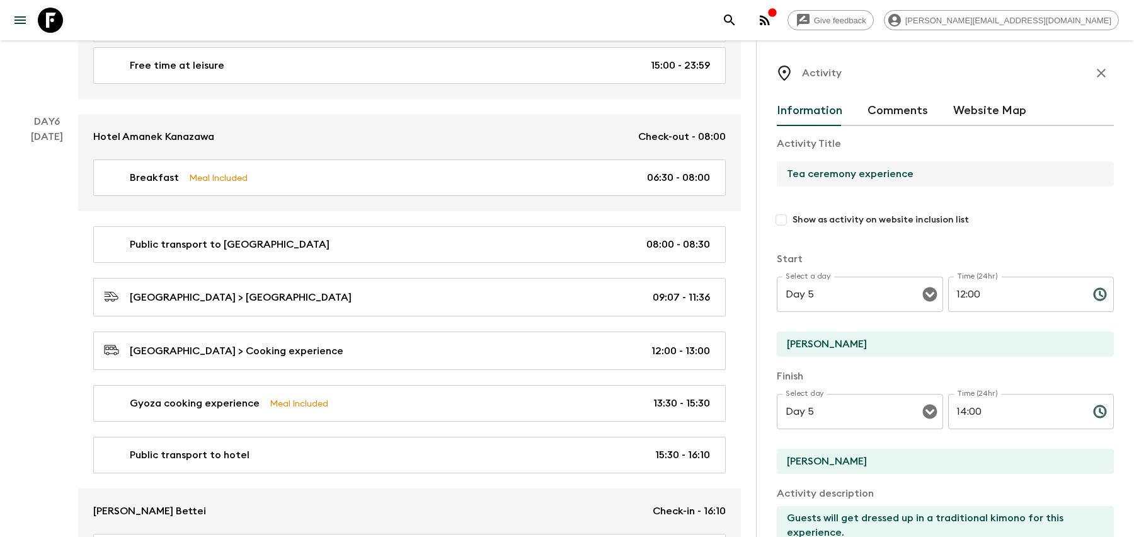
scroll to position [2008, 0]
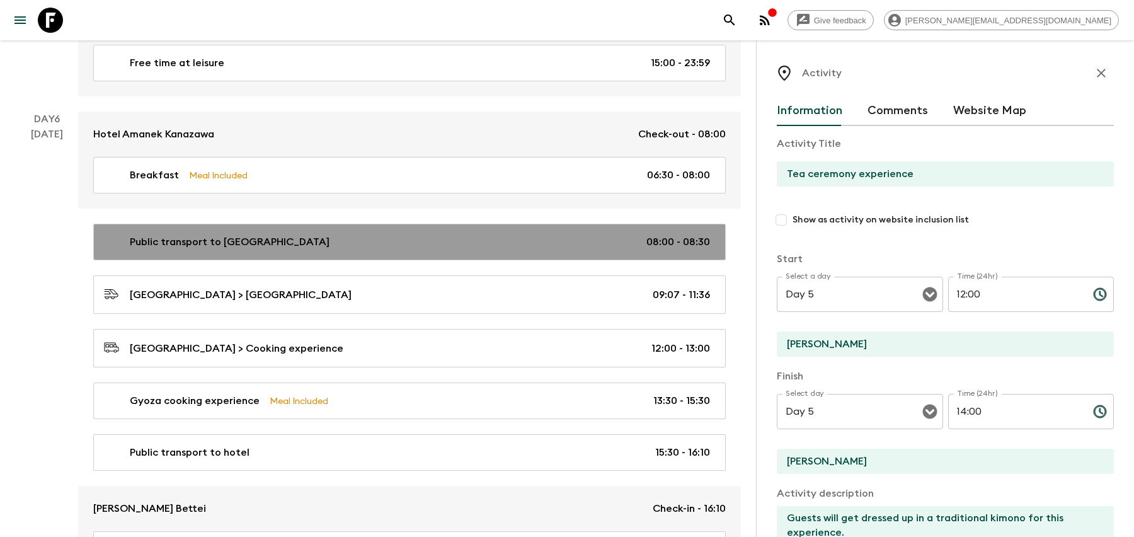
click at [503, 234] on div "Public transport to [GEOGRAPHIC_DATA] 08:00 - 08:30" at bounding box center [407, 241] width 606 height 15
type input "Public transport to [GEOGRAPHIC_DATA]"
type input "Hotel"
type input "[GEOGRAPHIC_DATA]"
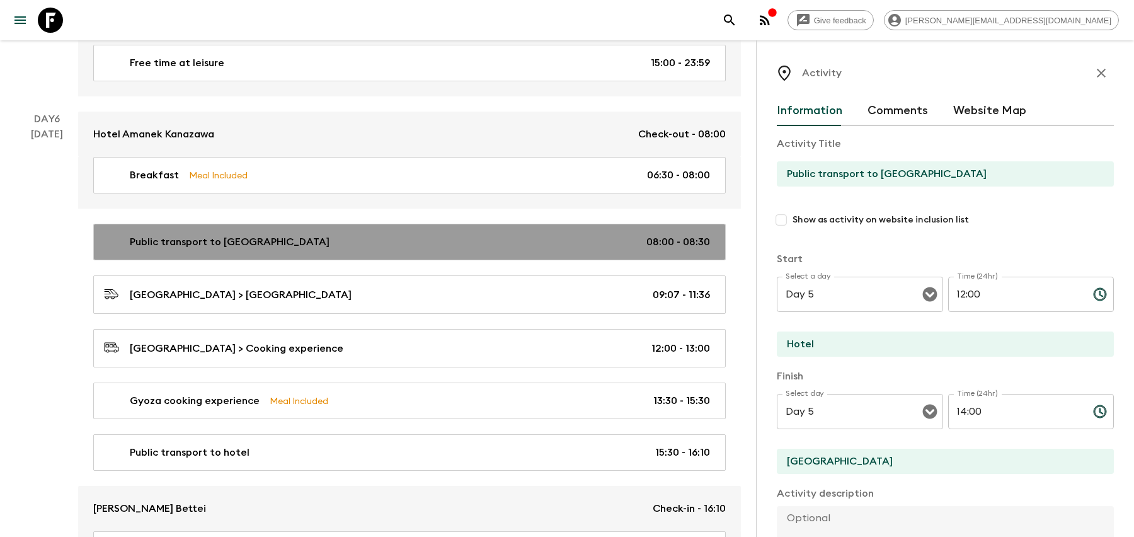
type input "Day 6"
type input "08:00"
type input "Day 6"
type input "08:30"
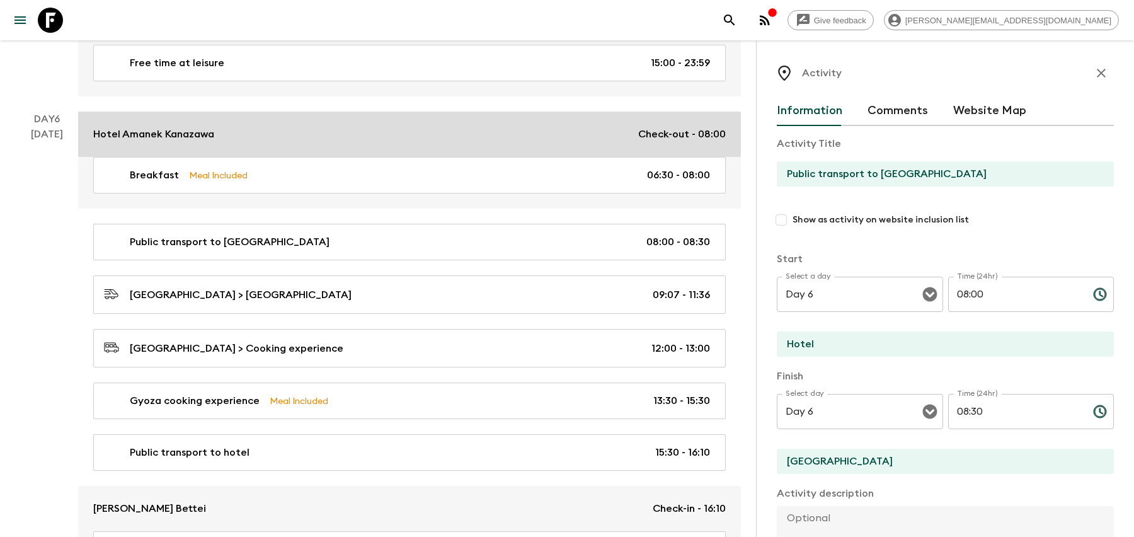
click at [487, 127] on div "Hotel [PERSON_NAME] Check-out - 08:00" at bounding box center [409, 134] width 632 height 15
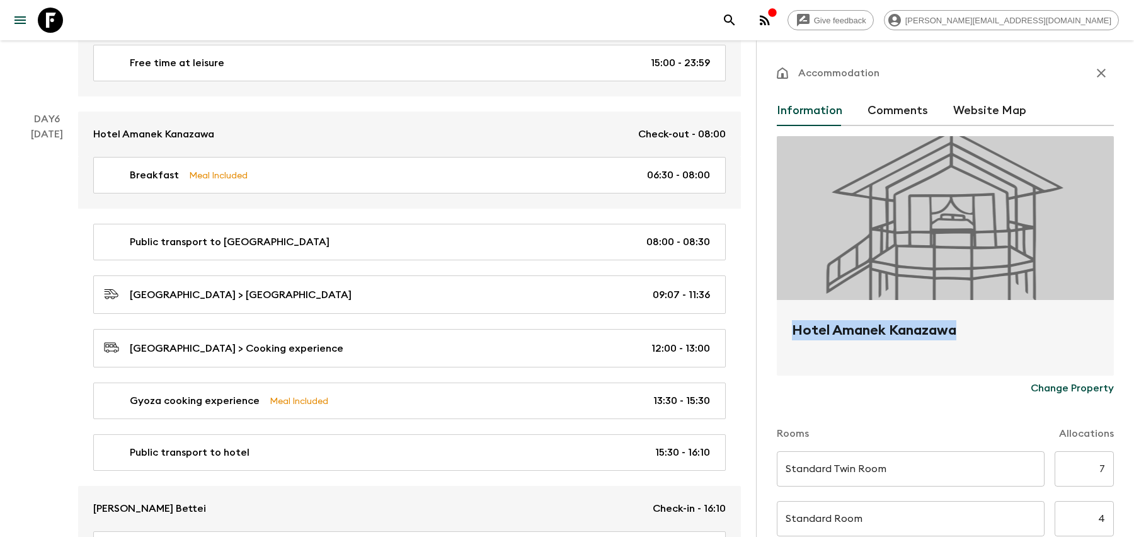
drag, startPoint x: 987, startPoint y: 340, endPoint x: 782, endPoint y: 339, distance: 205.4
click at [782, 339] on div "Hotel Amanek Kanazawa" at bounding box center [945, 338] width 337 height 76
copy h2 "Hotel Amanek Kanazawa"
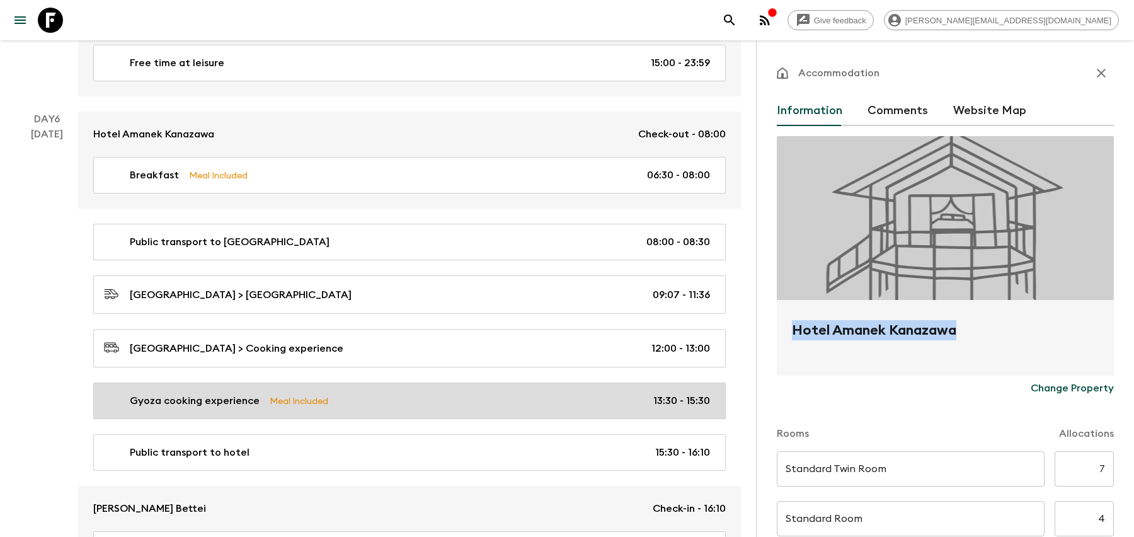
click at [343, 393] on div "Gyoza cooking experience Meal Included 13:30 - 15:30" at bounding box center [407, 400] width 606 height 15
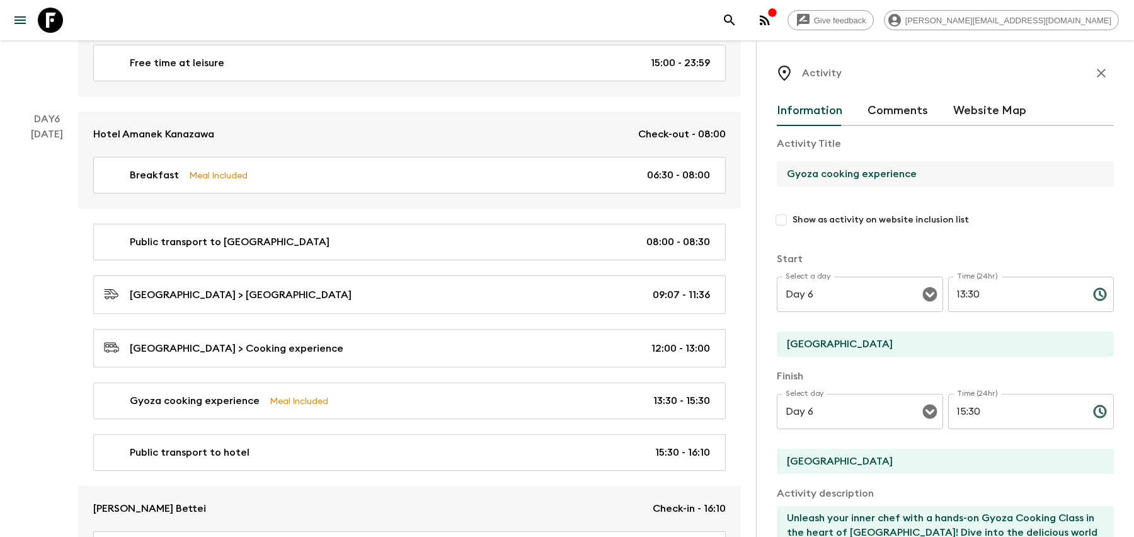
drag, startPoint x: 951, startPoint y: 178, endPoint x: 719, endPoint y: 179, distance: 231.2
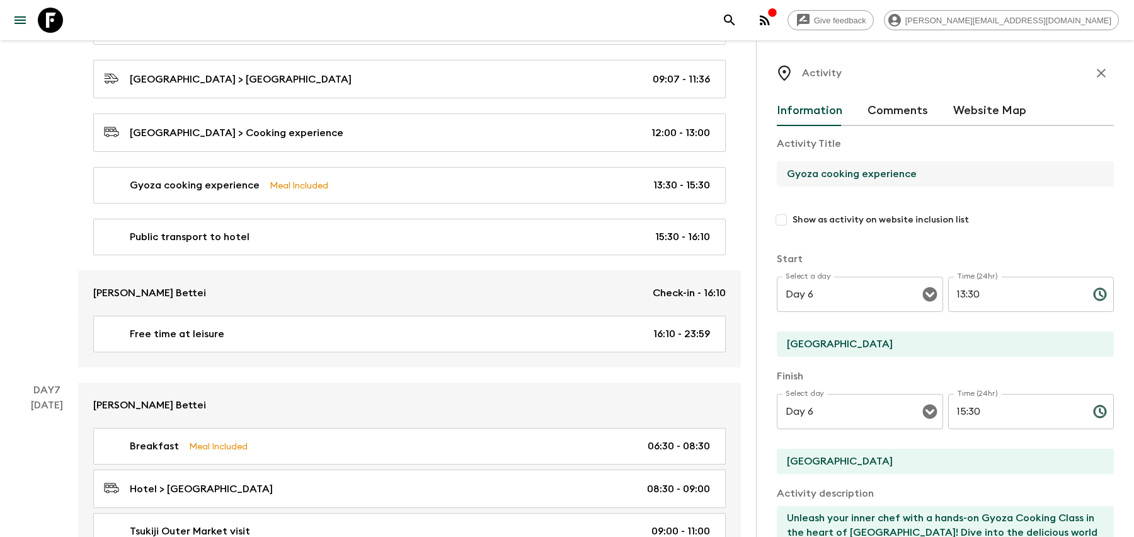
scroll to position [2203, 0]
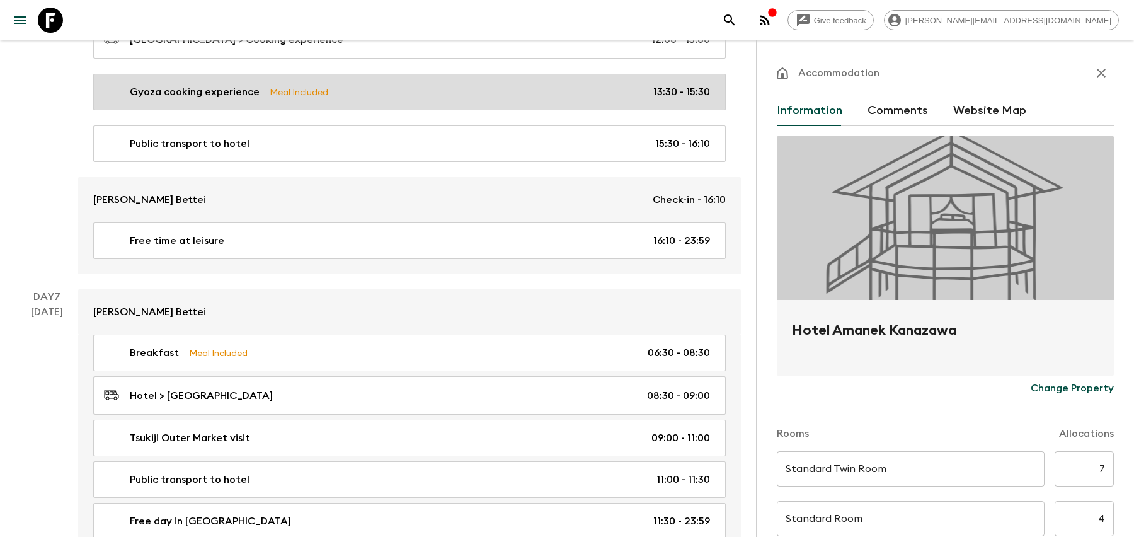
scroll to position [2333, 0]
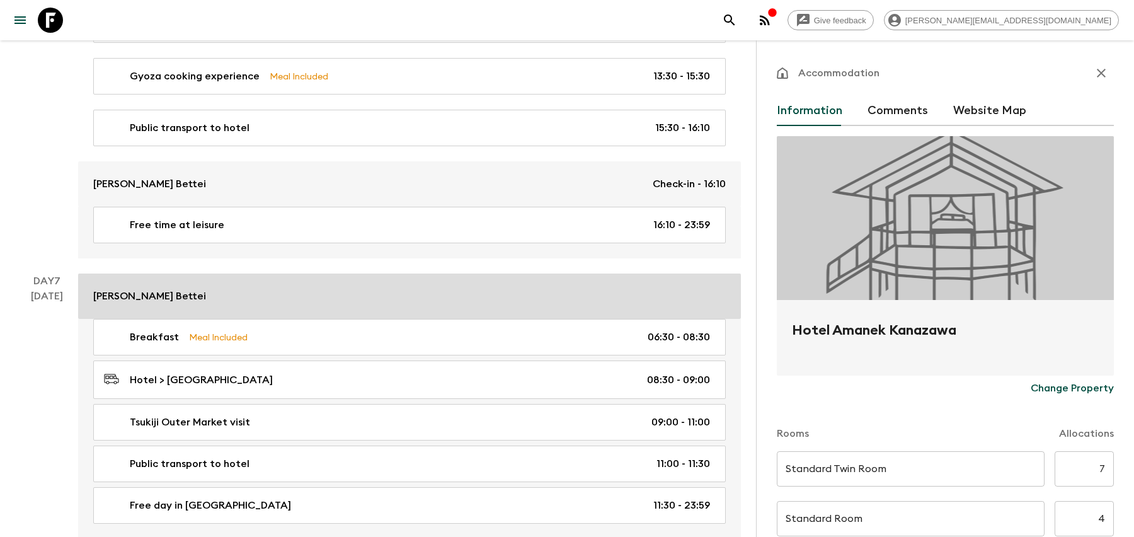
click at [310, 273] on link "[PERSON_NAME] Bettei" at bounding box center [409, 295] width 663 height 45
type input "Standard Twin room for single use"
type input "Day 6"
type input "16:10"
type input "Day 9"
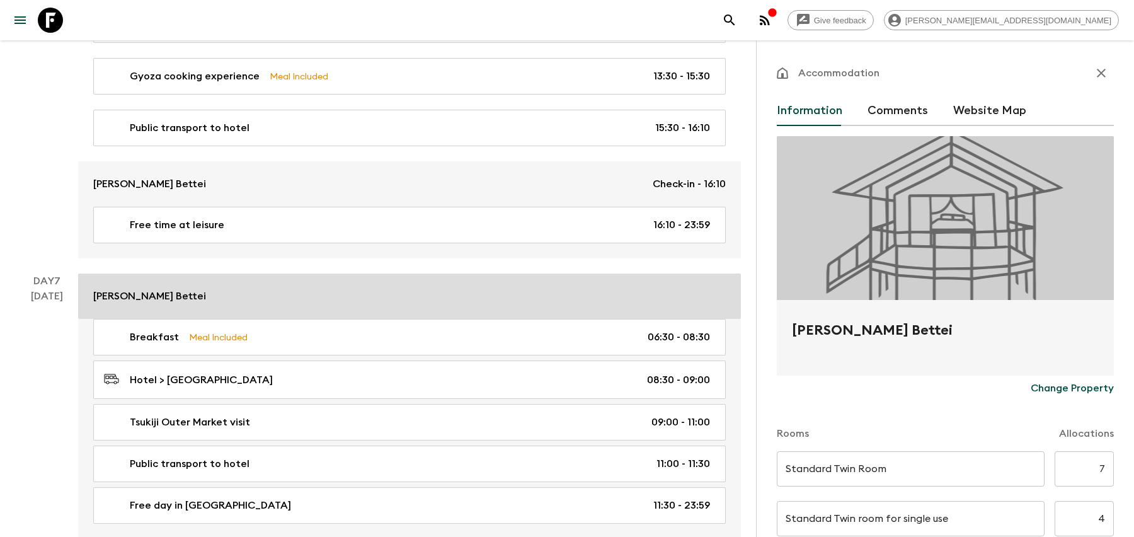
type input "11:00"
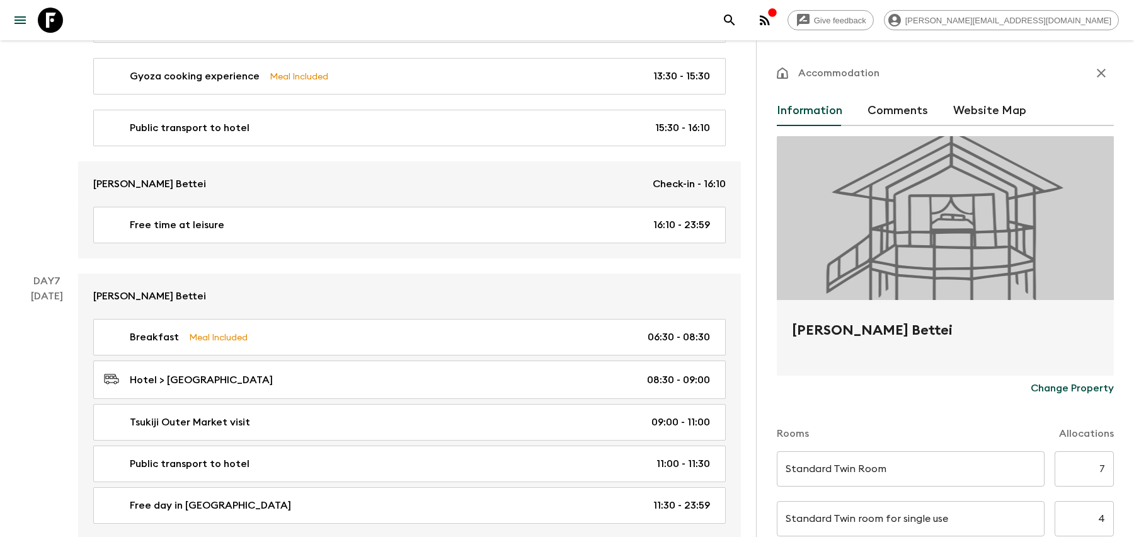
drag, startPoint x: 989, startPoint y: 326, endPoint x: 792, endPoint y: 330, distance: 197.2
click at [792, 330] on h2 "[PERSON_NAME] Bettei" at bounding box center [945, 340] width 307 height 40
copy h2 "[PERSON_NAME] Bettei"
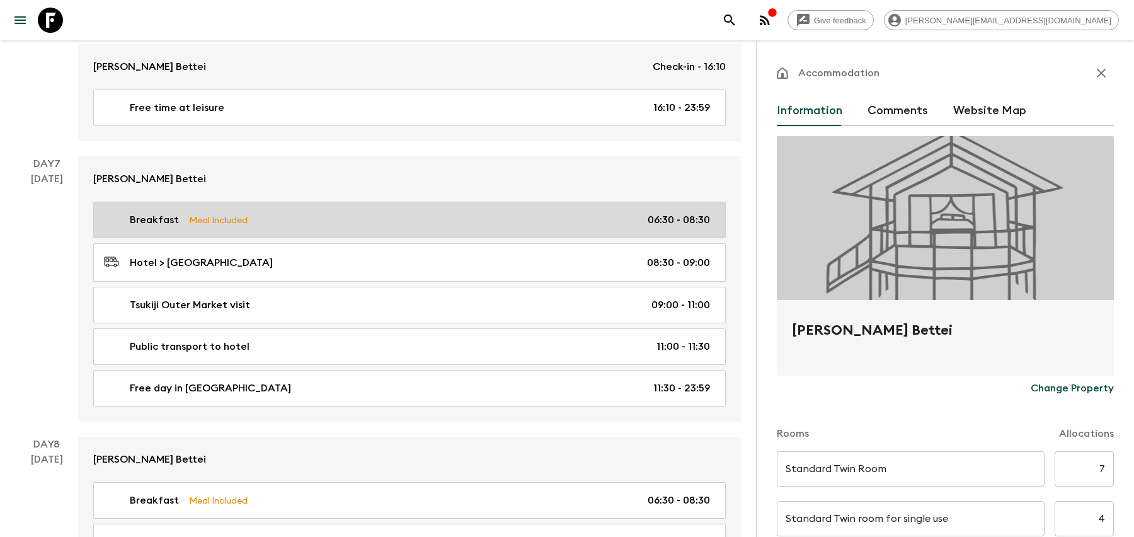
scroll to position [2451, 0]
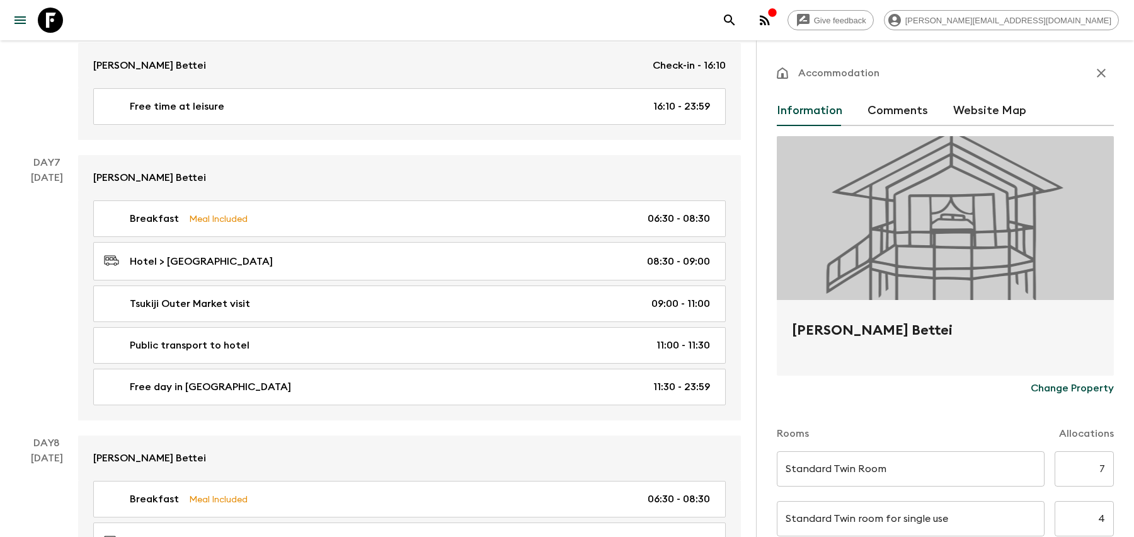
copy h2 "[PERSON_NAME] Bettei"
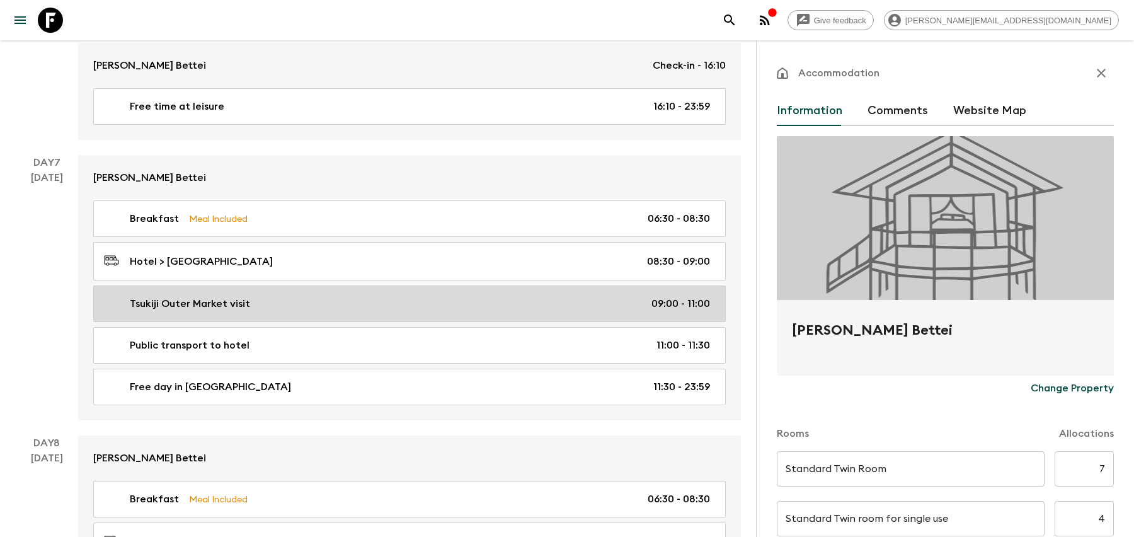
click at [285, 285] on link "Tsukiji Outer Market visit 09:00 - 11:00" at bounding box center [409, 303] width 632 height 37
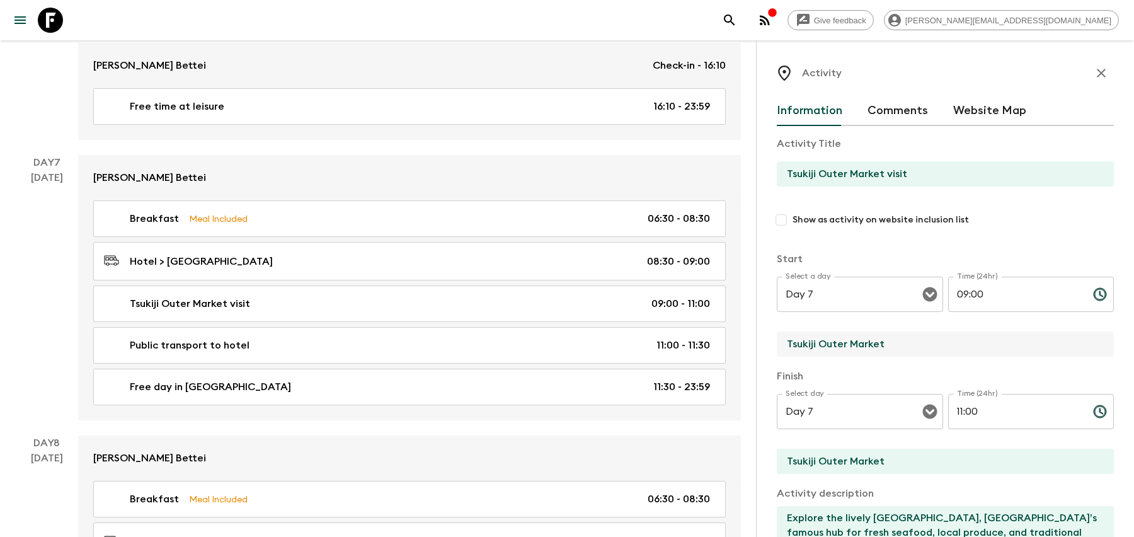
drag, startPoint x: 926, startPoint y: 344, endPoint x: 739, endPoint y: 344, distance: 187.1
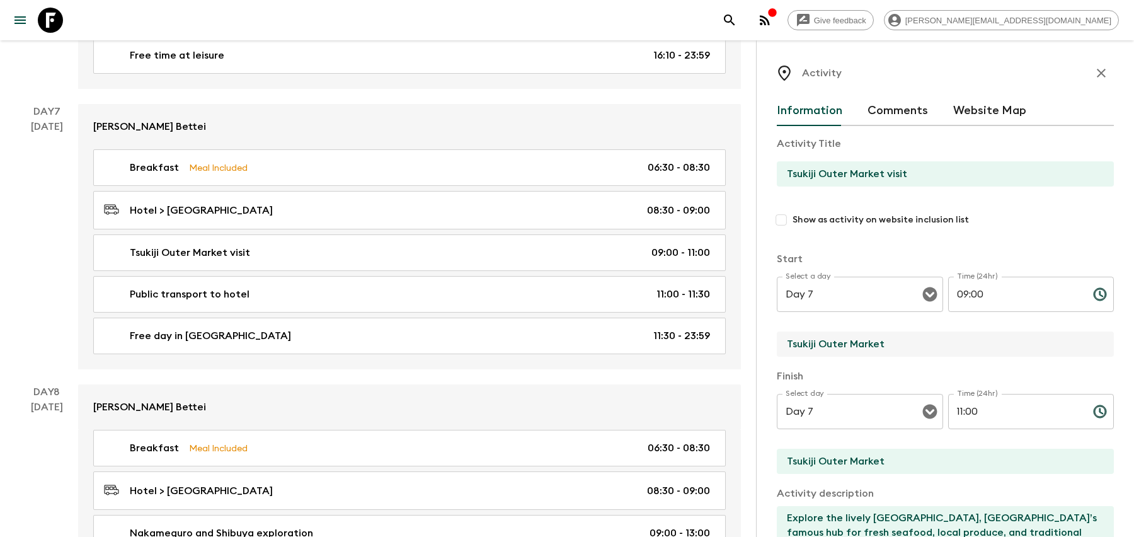
scroll to position [2496, 0]
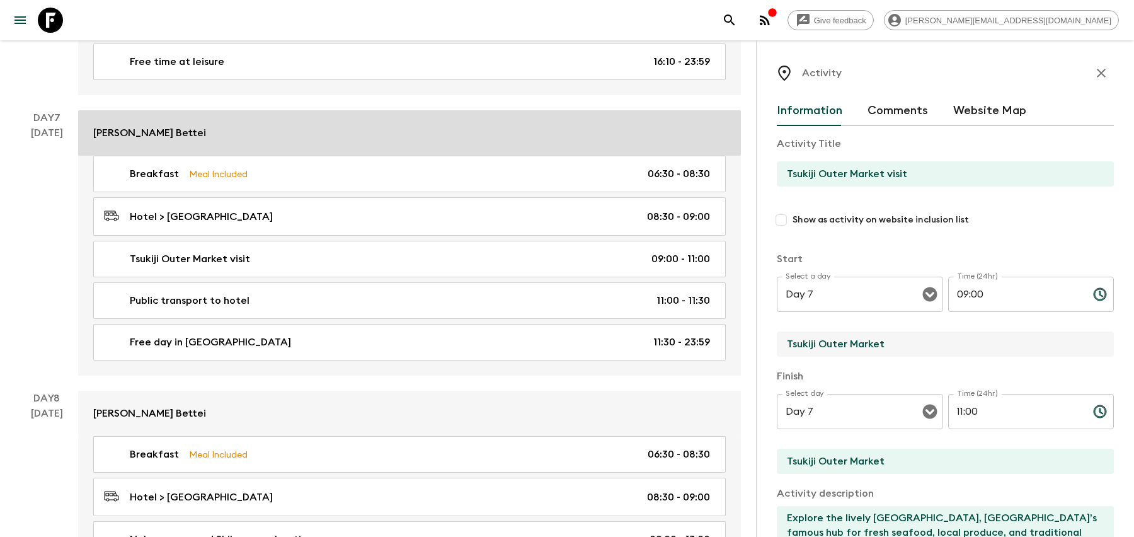
click at [258, 115] on link "[PERSON_NAME] Bettei" at bounding box center [409, 132] width 663 height 45
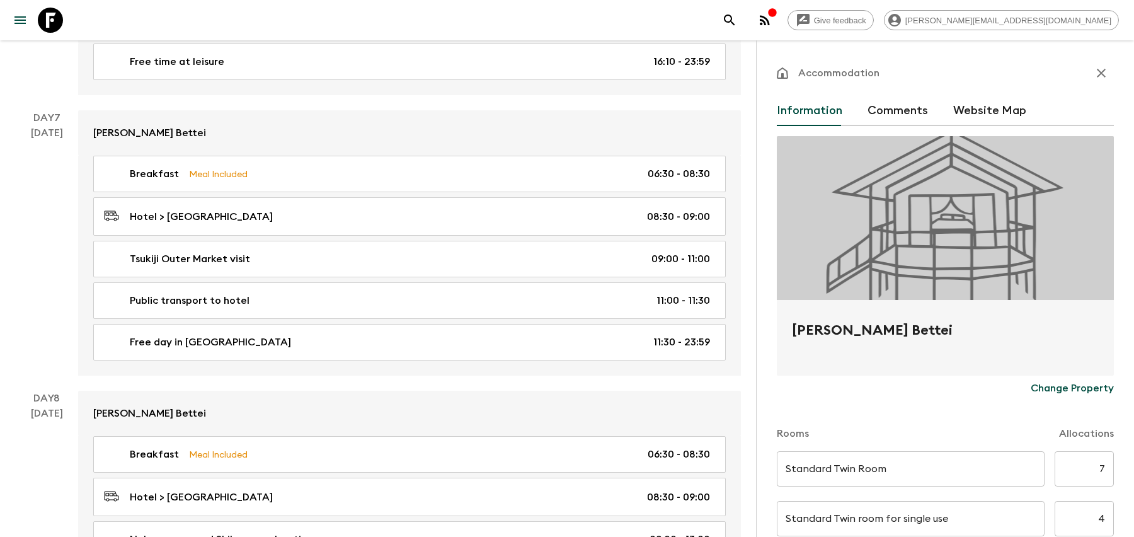
drag, startPoint x: 1010, startPoint y: 345, endPoint x: 790, endPoint y: 326, distance: 220.7
click at [790, 326] on div "[PERSON_NAME] Bettei" at bounding box center [945, 338] width 337 height 76
copy h2 "[PERSON_NAME] Bettei"
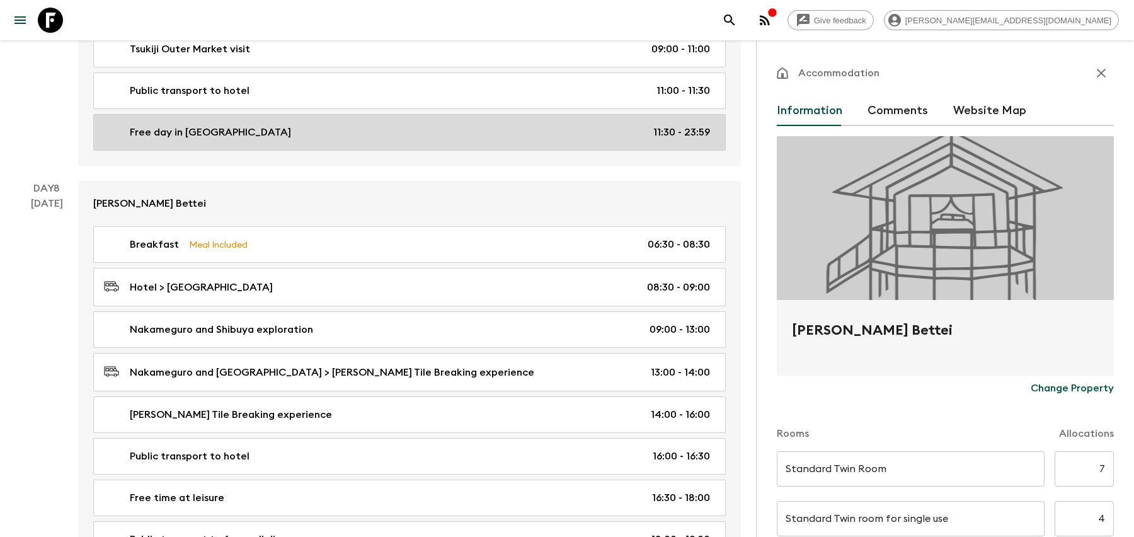
scroll to position [2709, 0]
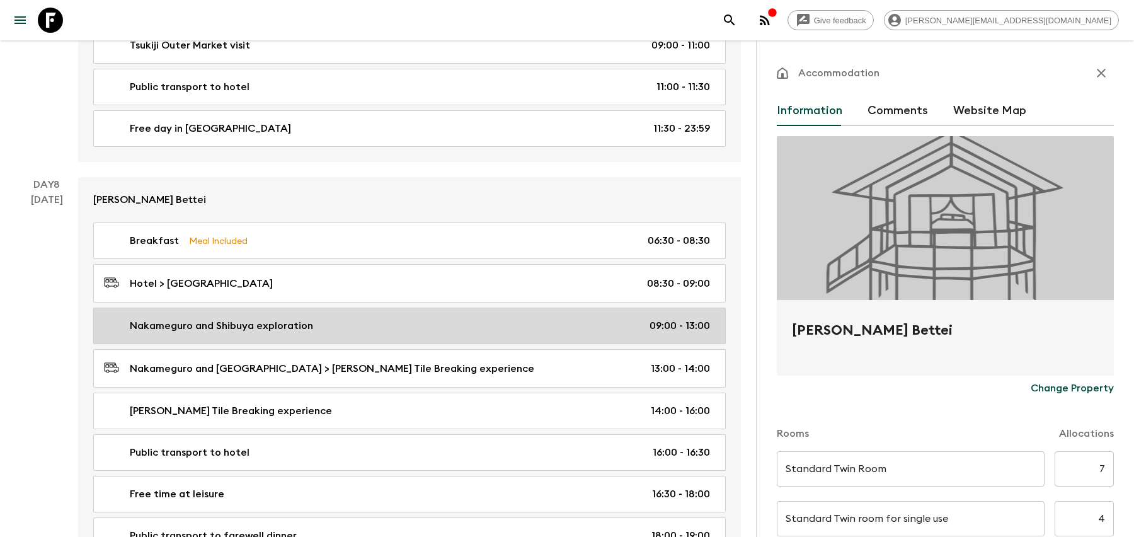
click at [471, 318] on div "Nakameguro and Shibuya exploration 09:00 - 13:00" at bounding box center [407, 325] width 606 height 15
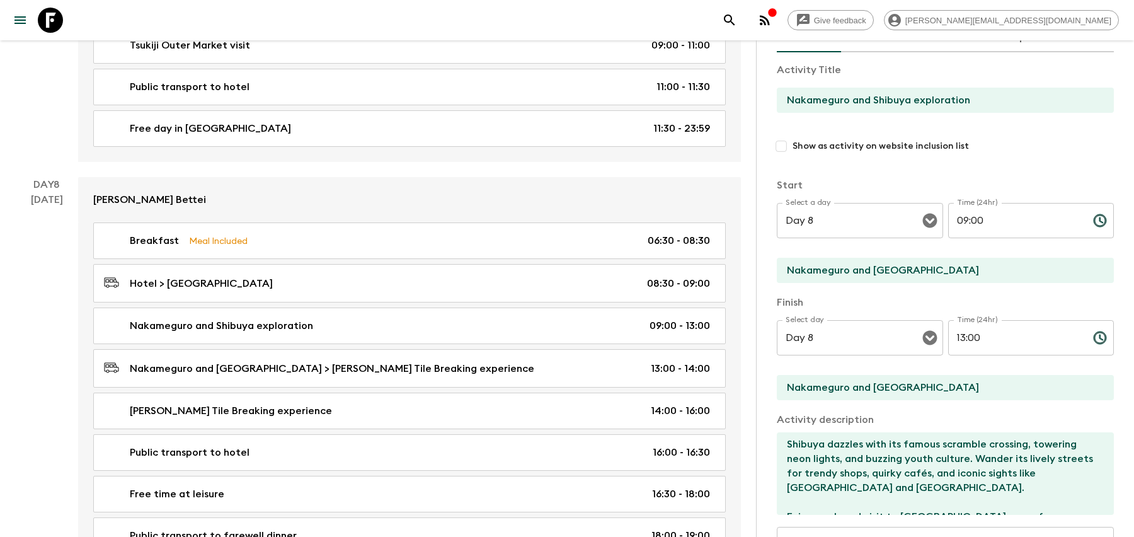
scroll to position [76, 0]
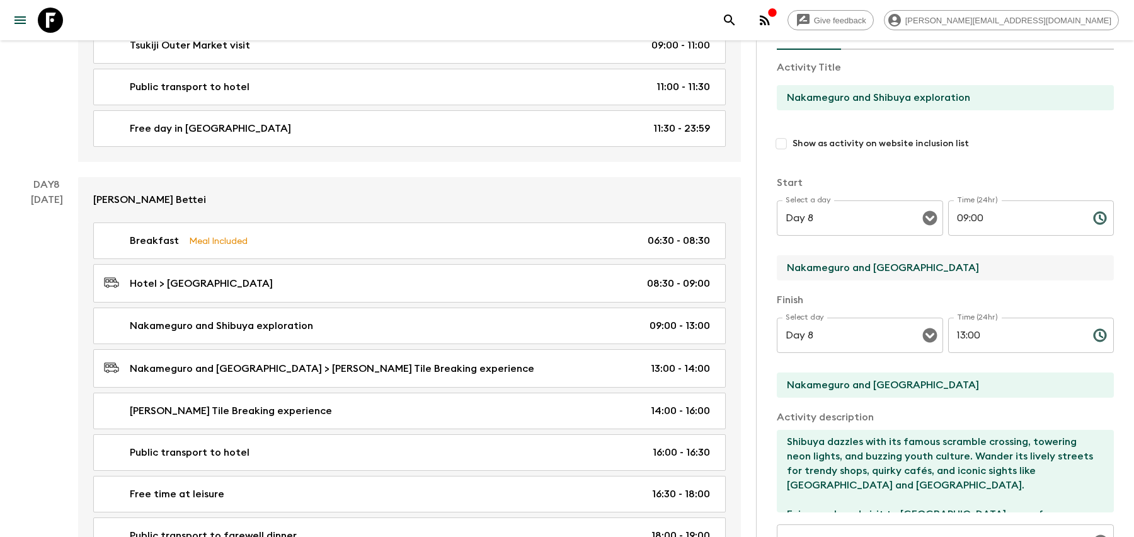
drag, startPoint x: 925, startPoint y: 266, endPoint x: 762, endPoint y: 266, distance: 162.5
click at [762, 266] on div "Activity Information Comments Website Map Activity Title Nakameguro and Shibuya…" at bounding box center [945, 308] width 378 height 537
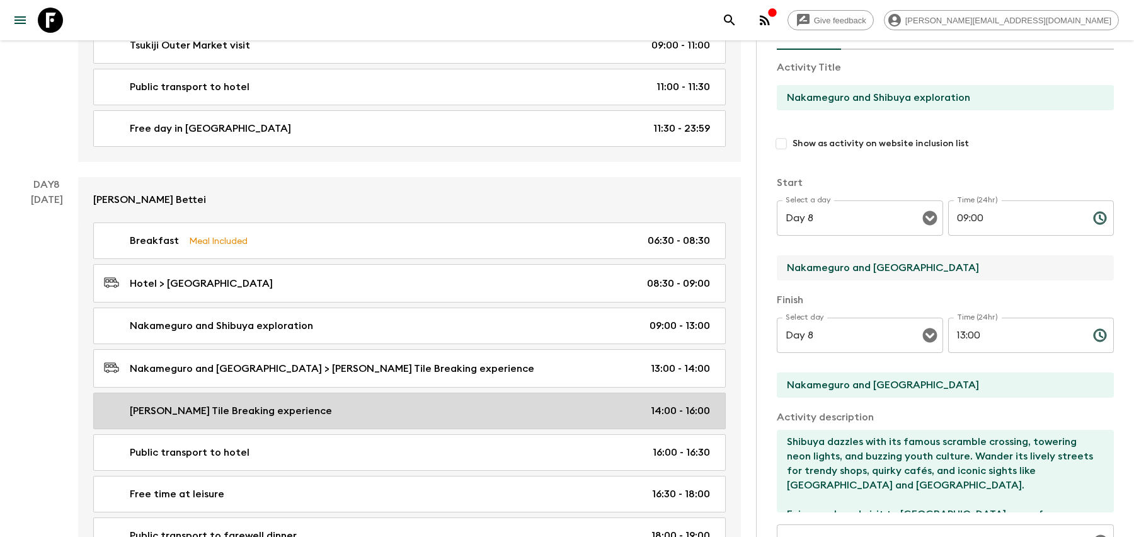
click at [416, 403] on div "[PERSON_NAME] Tile Breaking experience 14:00 - 16:00" at bounding box center [407, 410] width 606 height 15
type input "[PERSON_NAME] Tile Breaking experience"
type textarea "Unleash your inner warrior with the traditional kawarawari experience in [GEOGR…"
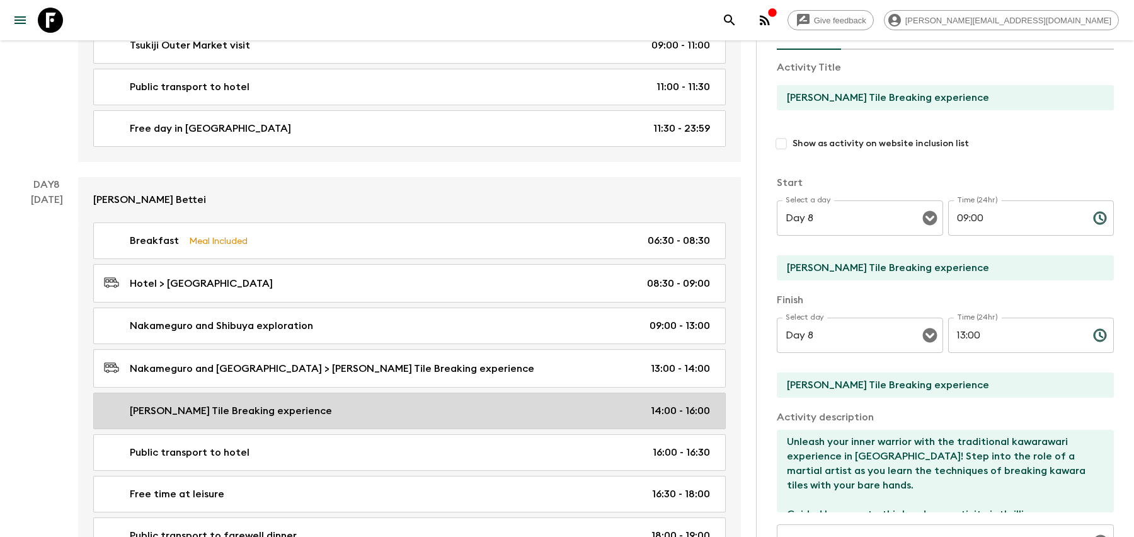
type input "14:00"
type input "16:00"
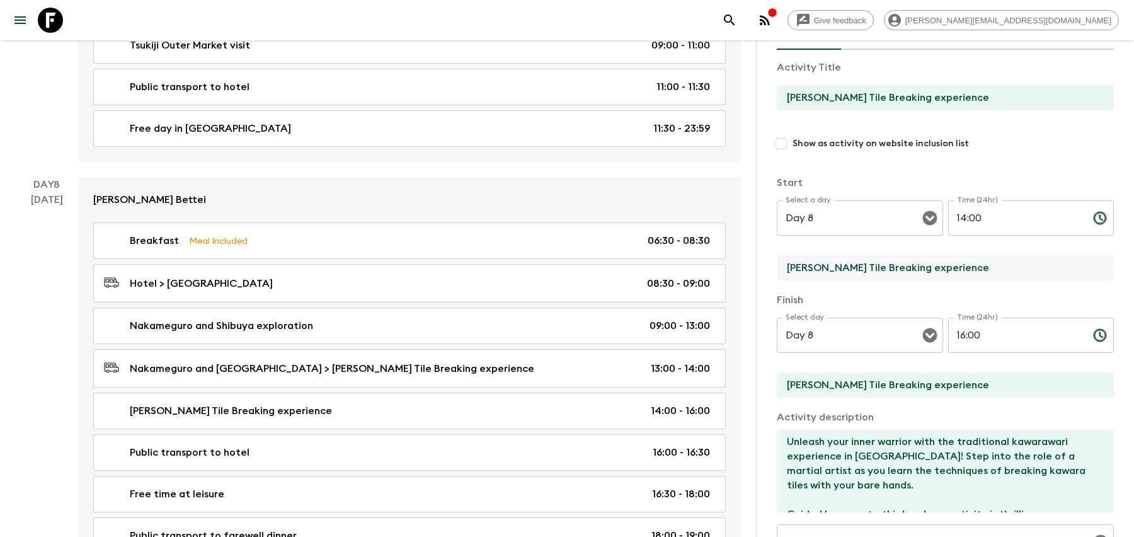
drag, startPoint x: 1034, startPoint y: 266, endPoint x: 786, endPoint y: 261, distance: 247.6
click at [786, 261] on input "[PERSON_NAME] Tile Breaking experience" at bounding box center [940, 267] width 327 height 25
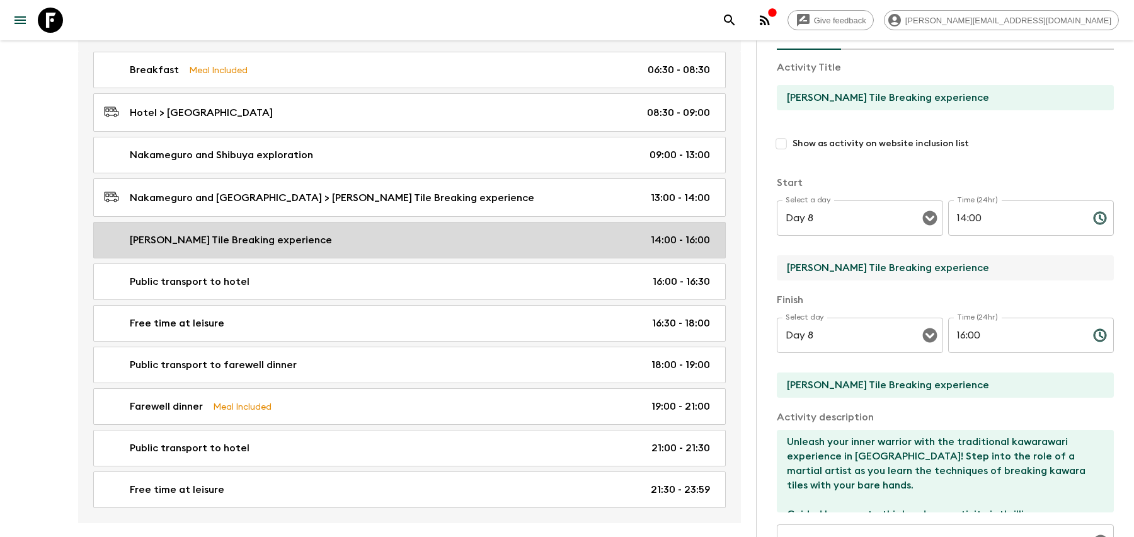
scroll to position [2882, 0]
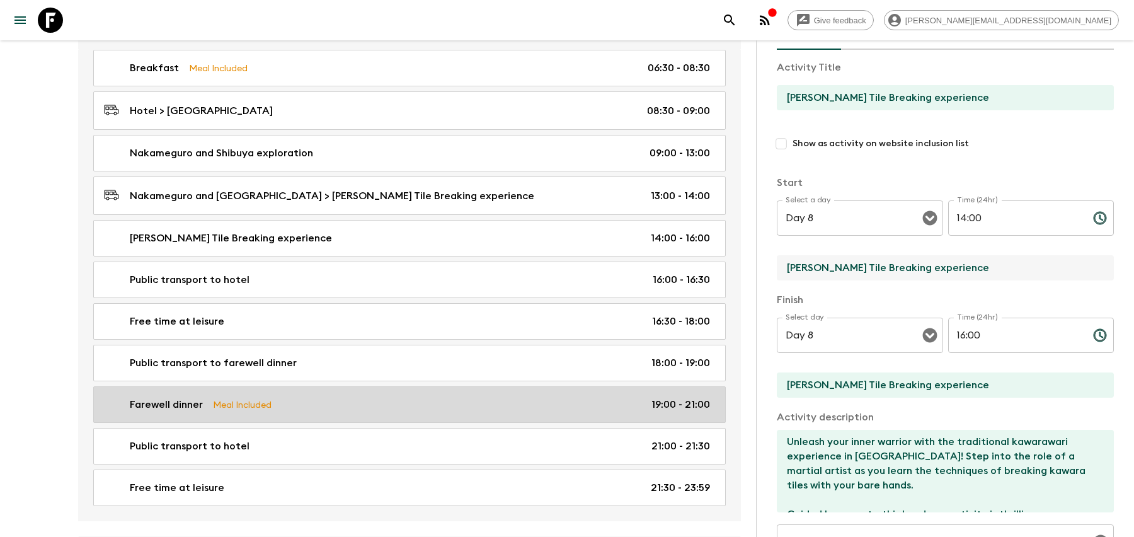
click at [341, 397] on div "Farewell dinner Meal Included 19:00 - 21:00" at bounding box center [407, 404] width 606 height 15
type input "Farewell dinner"
type input "Restaurant"
checkbox input "true"
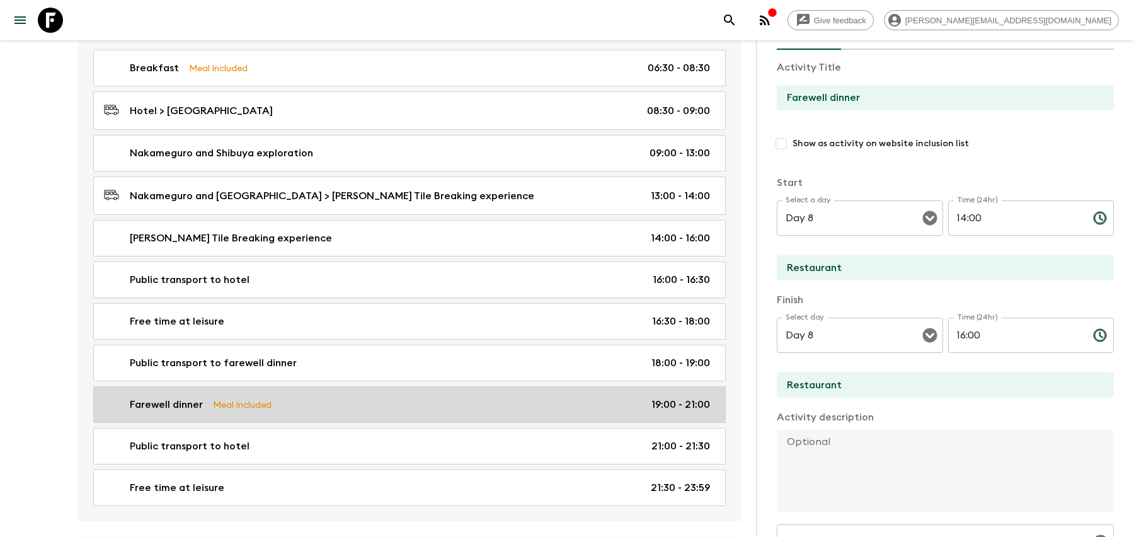
type input "19:00"
type input "21:00"
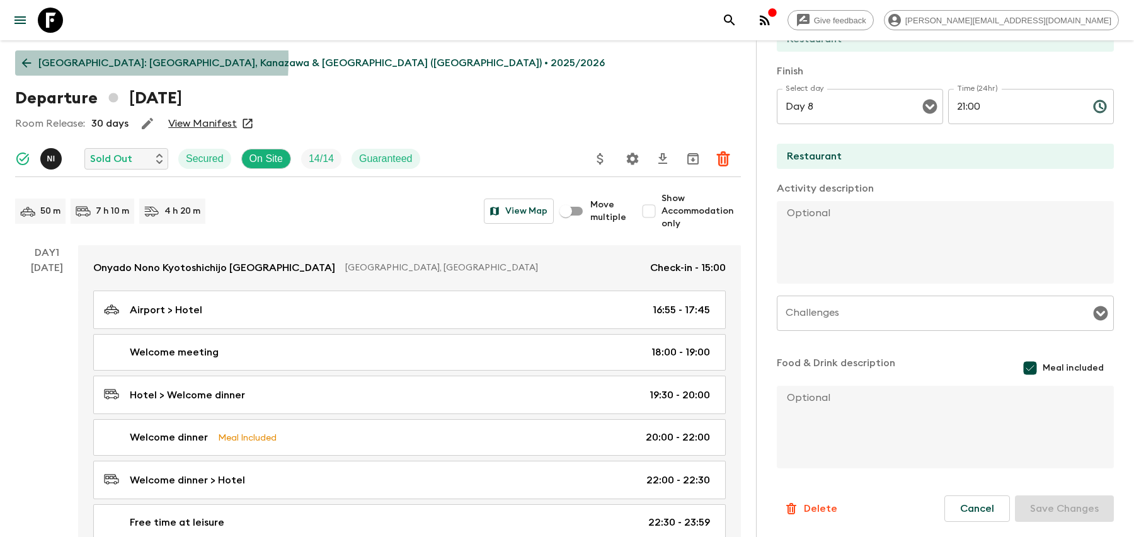
click at [26, 59] on icon at bounding box center [26, 63] width 9 height 9
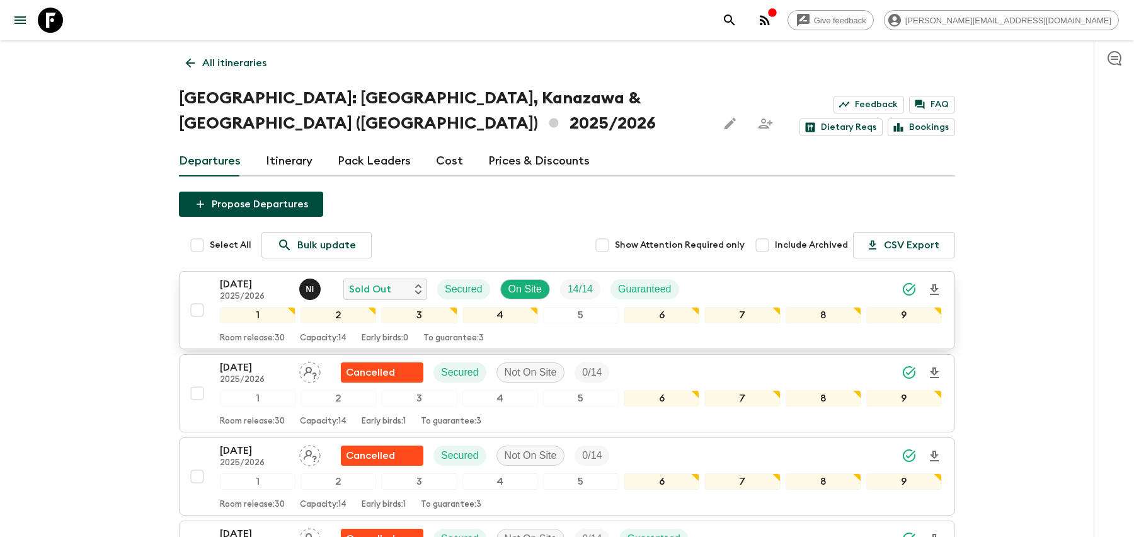
click at [757, 277] on div "[DATE] 2025/2026 N I Sold Out Secured On Site 14 / 14 Guaranteed" at bounding box center [581, 289] width 722 height 25
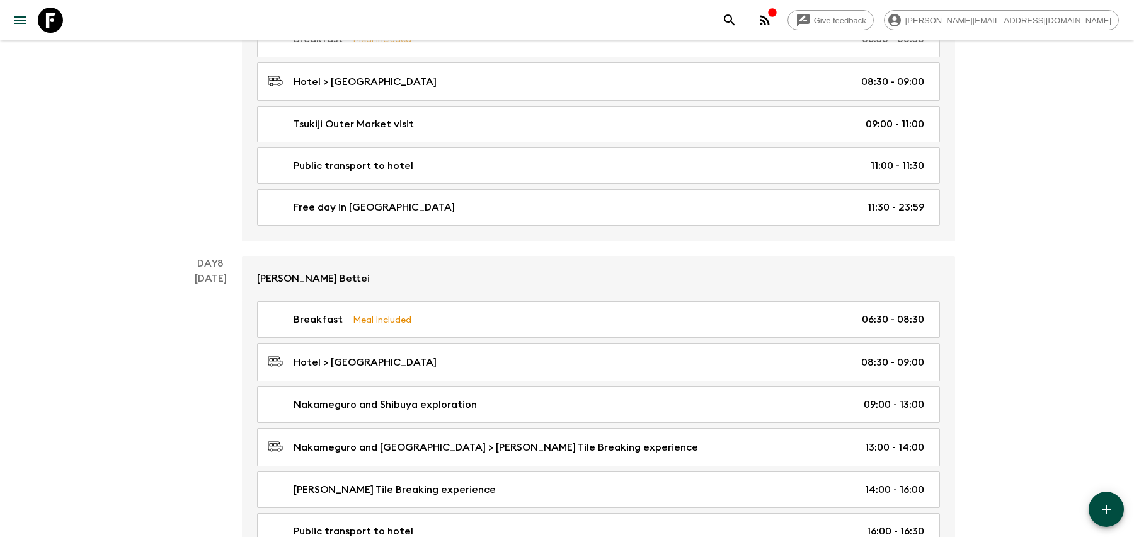
scroll to position [3012, 0]
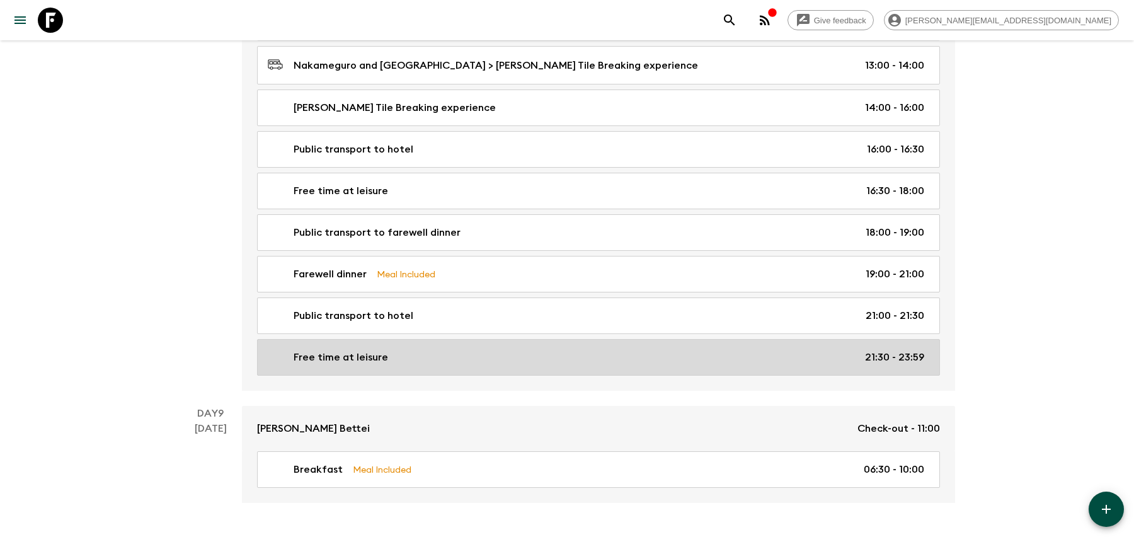
click at [613, 339] on link "Free time at leisure 21:30 - 23:59" at bounding box center [598, 357] width 683 height 37
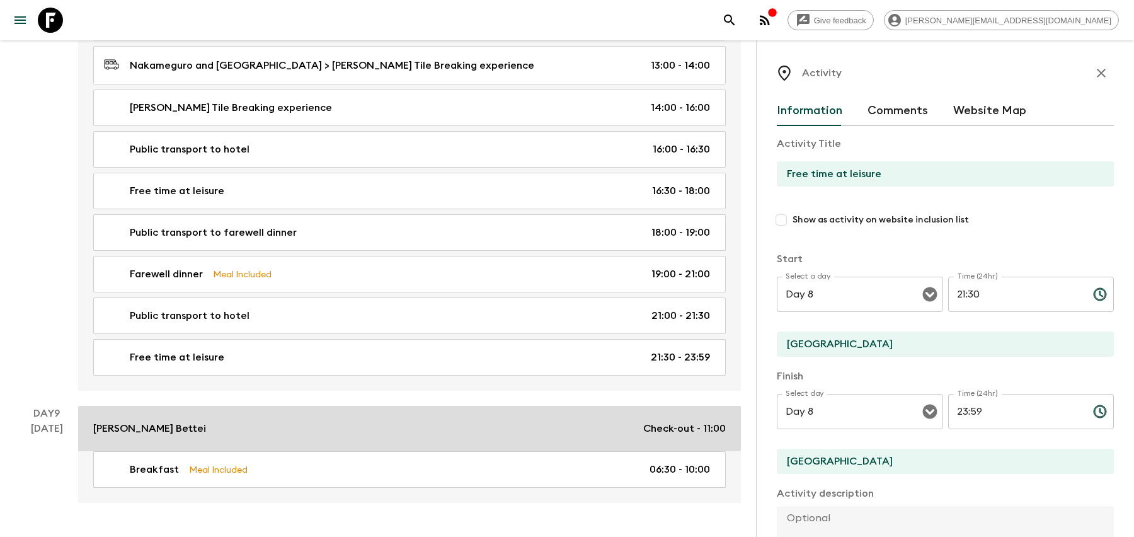
click at [282, 421] on div "[PERSON_NAME] Bettei Check-out - 11:00" at bounding box center [409, 428] width 632 height 15
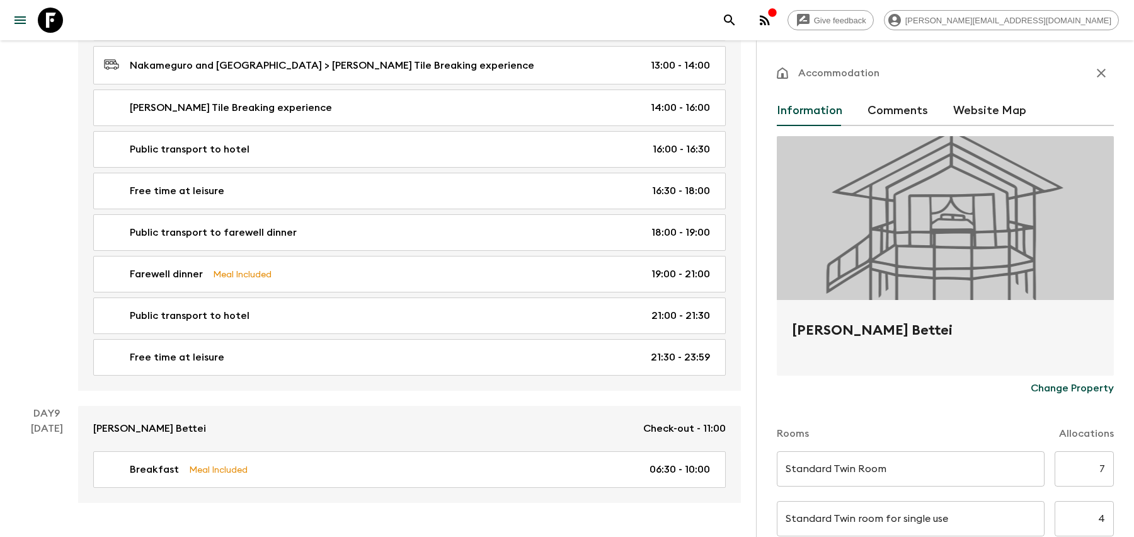
drag, startPoint x: 1008, startPoint y: 321, endPoint x: 780, endPoint y: 327, distance: 227.5
click at [780, 327] on div "[PERSON_NAME] Bettei" at bounding box center [945, 338] width 337 height 76
